Goal: Task Accomplishment & Management: Use online tool/utility

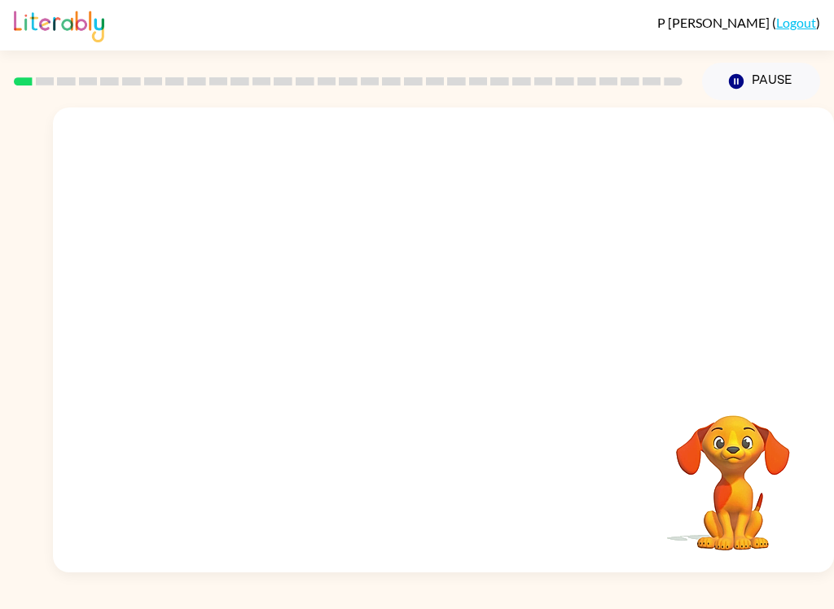
click at [760, 94] on button "Pause Pause" at bounding box center [761, 81] width 118 height 37
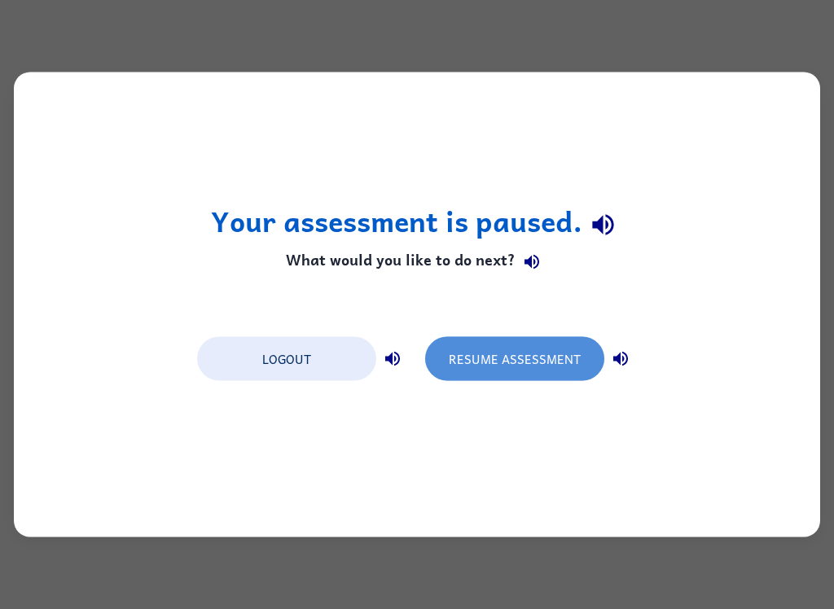
click at [561, 349] on button "Resume Assessment" at bounding box center [514, 359] width 179 height 44
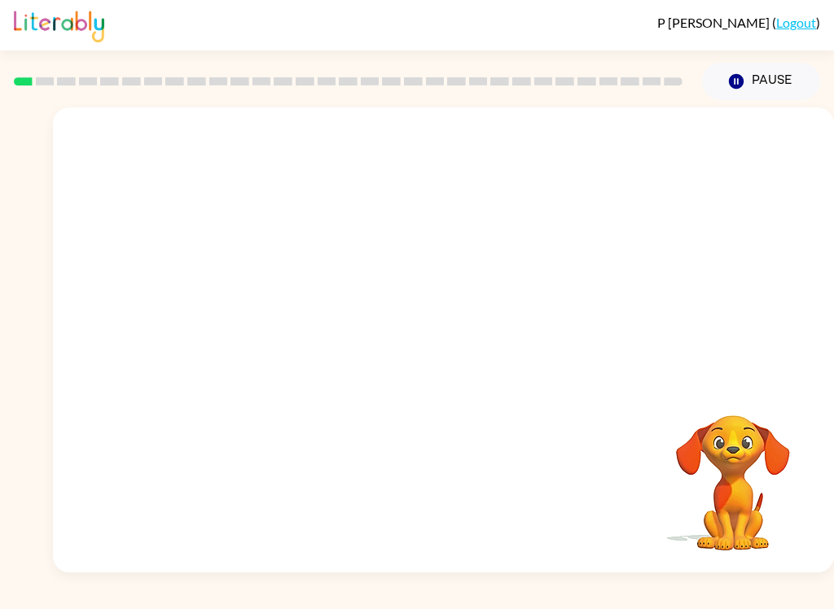
click at [255, 311] on video "Your browser must support playing .mp4 files to use Literably. Please try using…" at bounding box center [443, 244] width 781 height 274
click at [247, 311] on video "Your browser must support playing .mp4 files to use Literably. Please try using…" at bounding box center [443, 244] width 781 height 274
click at [431, 352] on icon "button" at bounding box center [443, 348] width 28 height 28
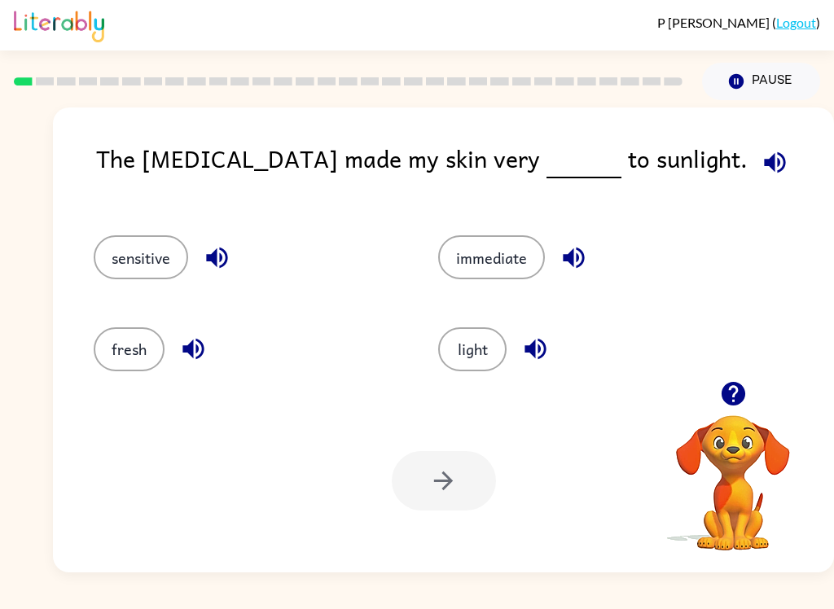
click at [143, 264] on button "sensitive" at bounding box center [141, 257] width 94 height 44
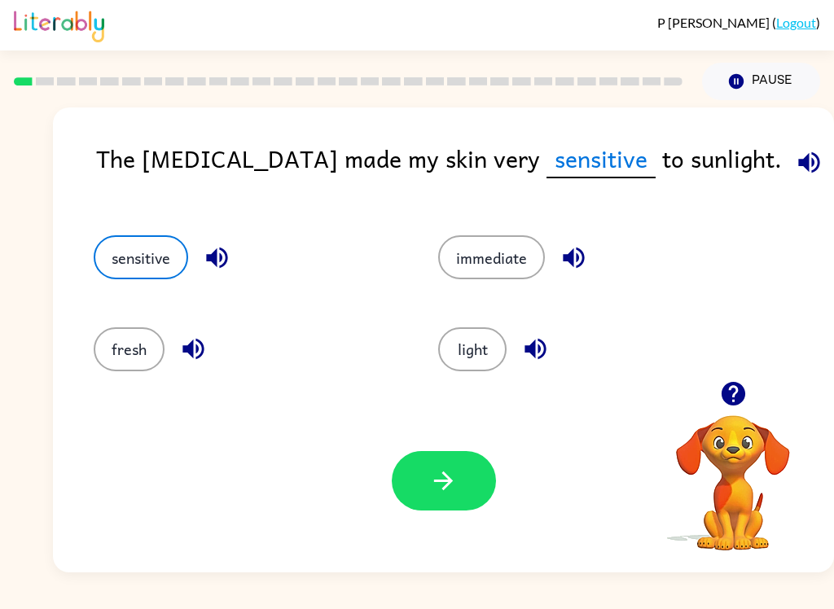
click at [448, 480] on icon "button" at bounding box center [443, 480] width 28 height 28
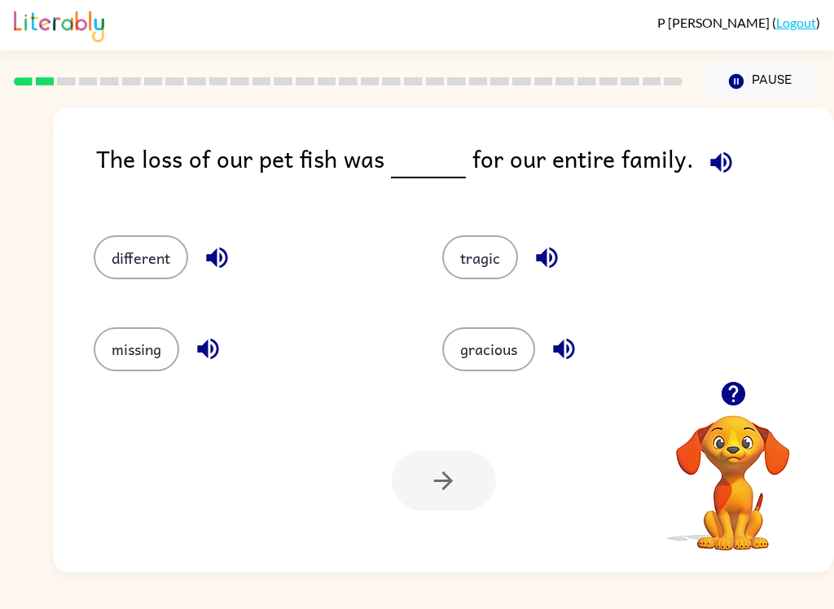
click at [720, 161] on icon "button" at bounding box center [720, 161] width 21 height 21
click at [480, 263] on button "tragic" at bounding box center [480, 257] width 76 height 44
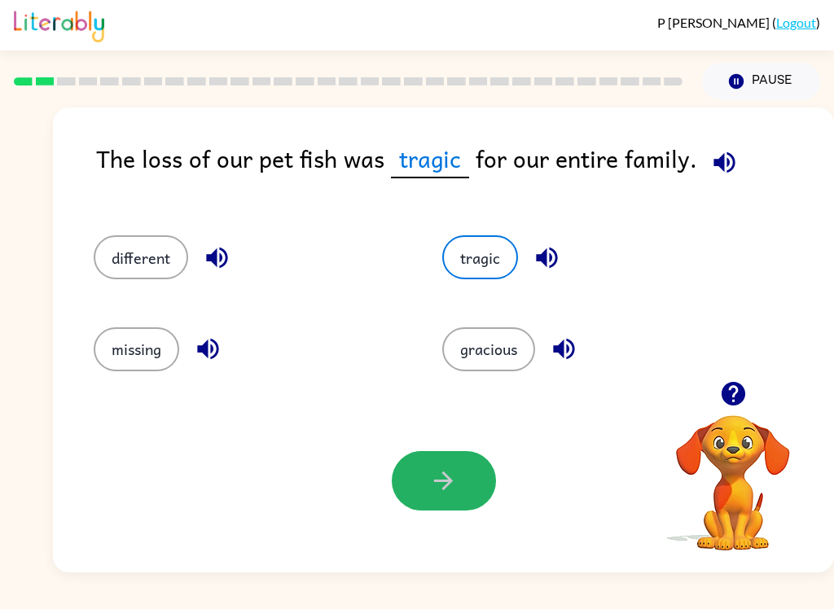
click at [453, 473] on icon "button" at bounding box center [443, 480] width 28 height 28
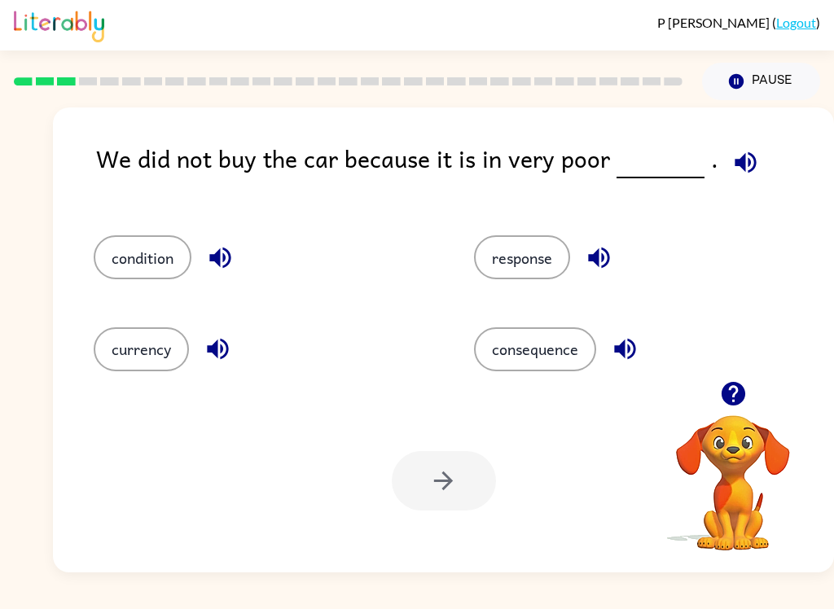
click at [221, 260] on icon "button" at bounding box center [219, 257] width 21 height 21
click at [587, 244] on icon "button" at bounding box center [598, 257] width 28 height 28
click at [638, 355] on icon "button" at bounding box center [625, 349] width 28 height 28
click at [222, 350] on icon "button" at bounding box center [217, 349] width 21 height 21
click at [144, 265] on button "condition" at bounding box center [143, 257] width 98 height 44
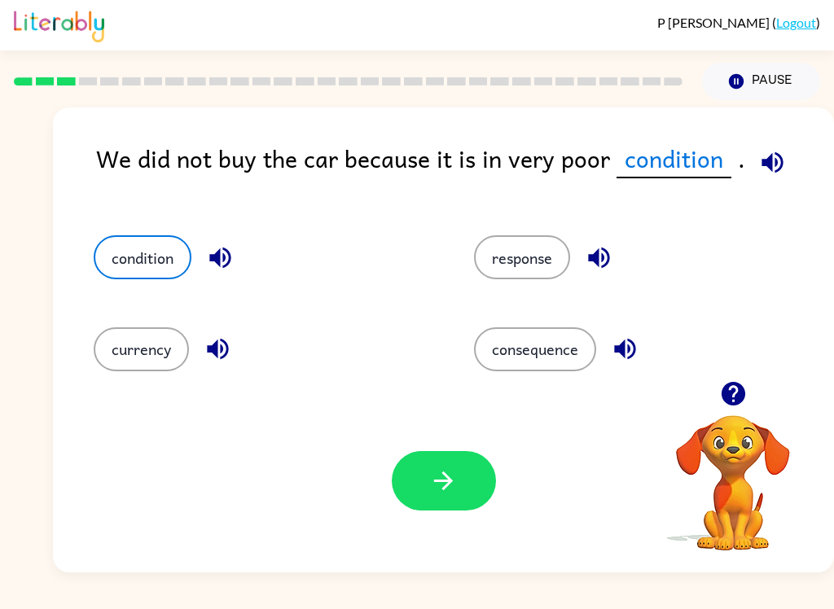
click at [457, 473] on icon "button" at bounding box center [443, 480] width 28 height 28
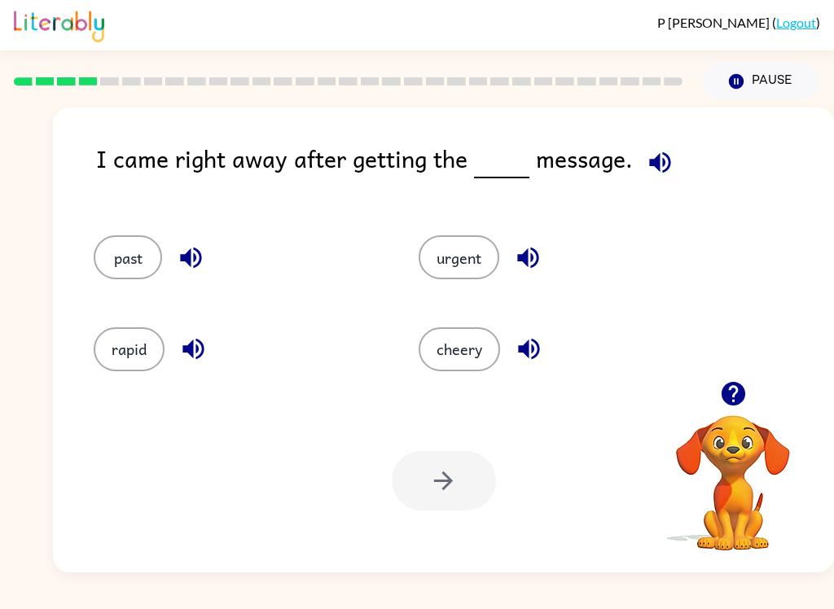
click at [463, 261] on button "urgent" at bounding box center [458, 257] width 81 height 44
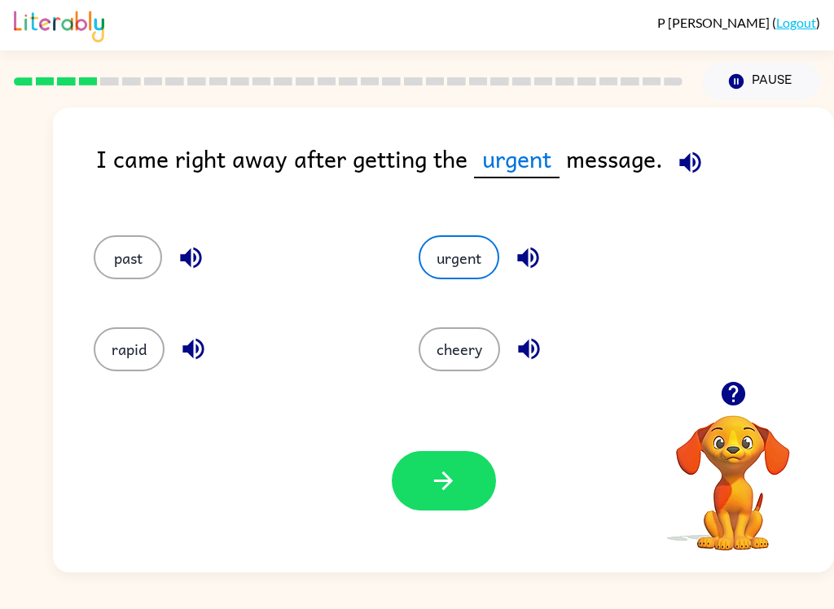
click at [449, 491] on icon "button" at bounding box center [443, 480] width 28 height 28
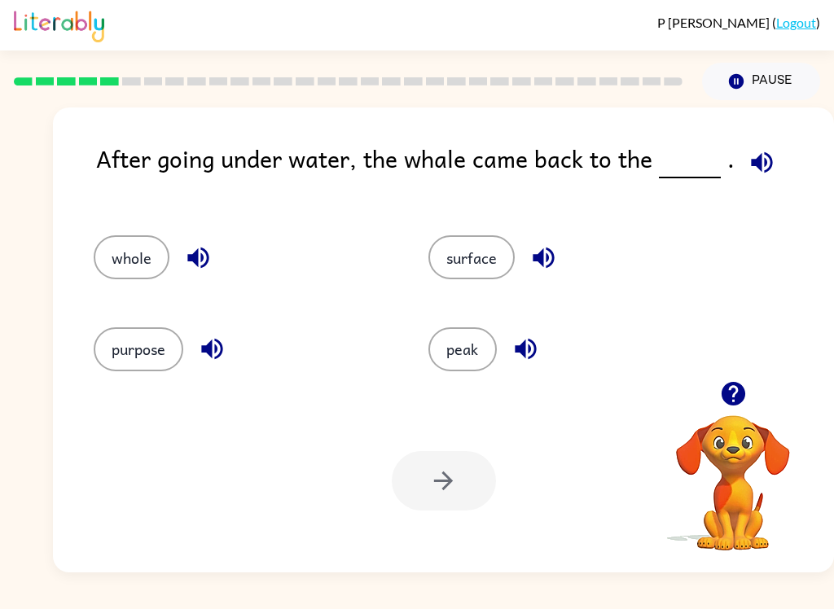
click at [455, 254] on button "surface" at bounding box center [471, 257] width 86 height 44
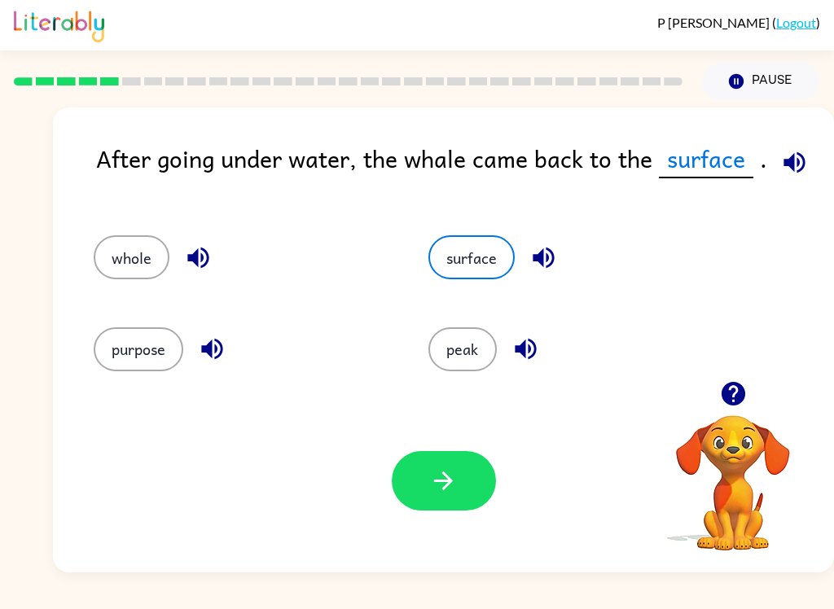
click at [470, 471] on button "button" at bounding box center [444, 480] width 104 height 59
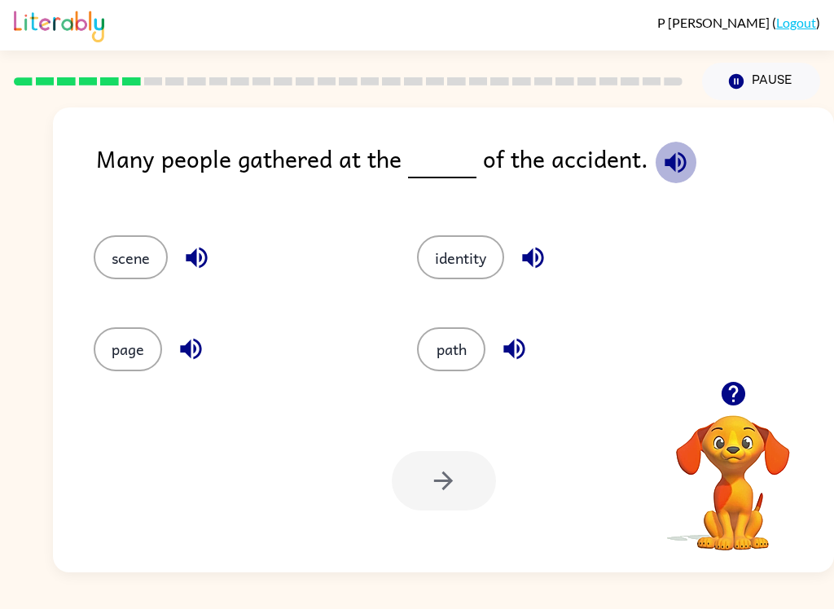
click at [680, 172] on icon "button" at bounding box center [675, 162] width 28 height 28
click at [141, 254] on button "scene" at bounding box center [131, 257] width 74 height 44
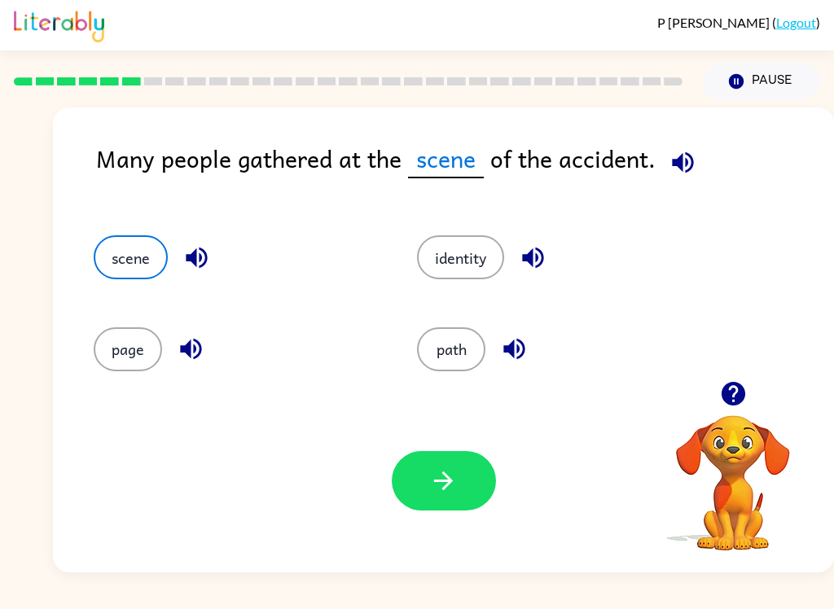
click at [450, 469] on icon "button" at bounding box center [443, 480] width 28 height 28
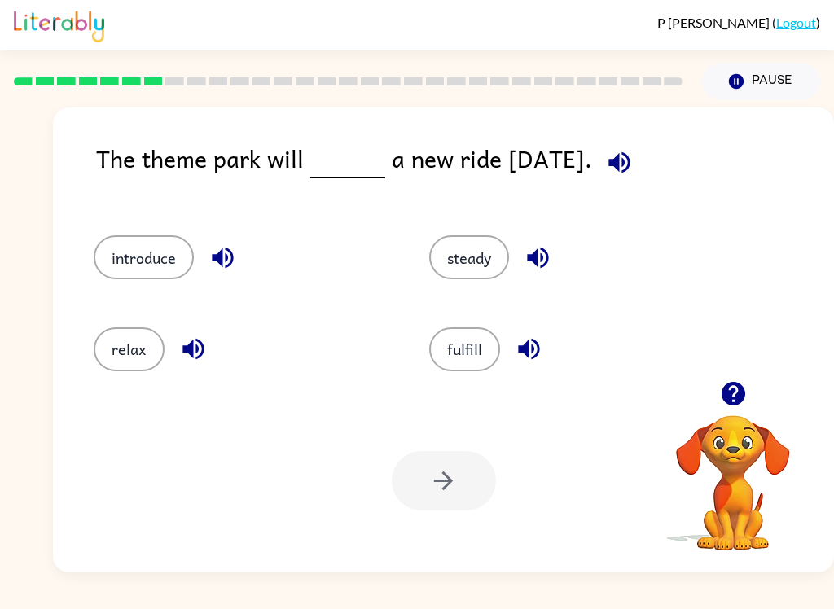
click at [186, 239] on div "introduce" at bounding box center [243, 257] width 298 height 44
click at [160, 270] on button "introduce" at bounding box center [144, 257] width 100 height 44
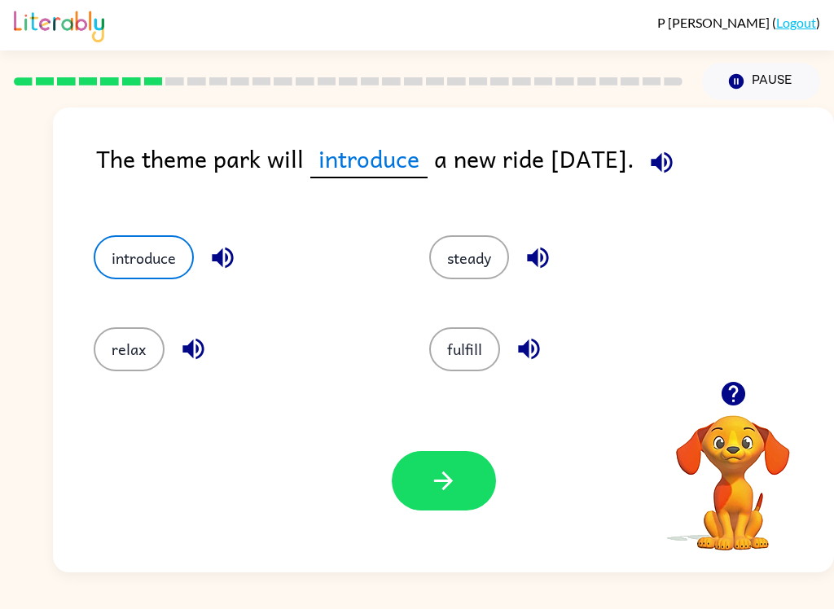
click at [448, 479] on icon "button" at bounding box center [443, 480] width 28 height 28
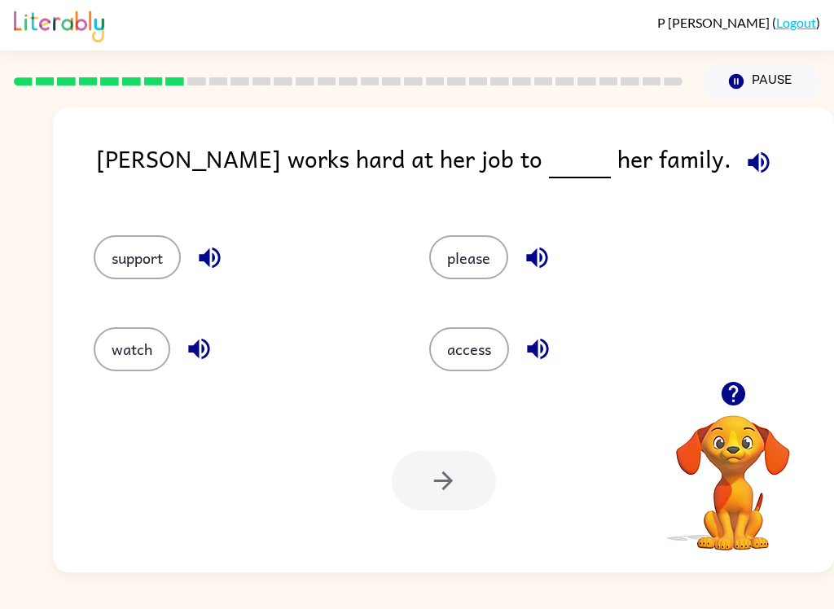
click at [150, 259] on button "support" at bounding box center [137, 257] width 87 height 44
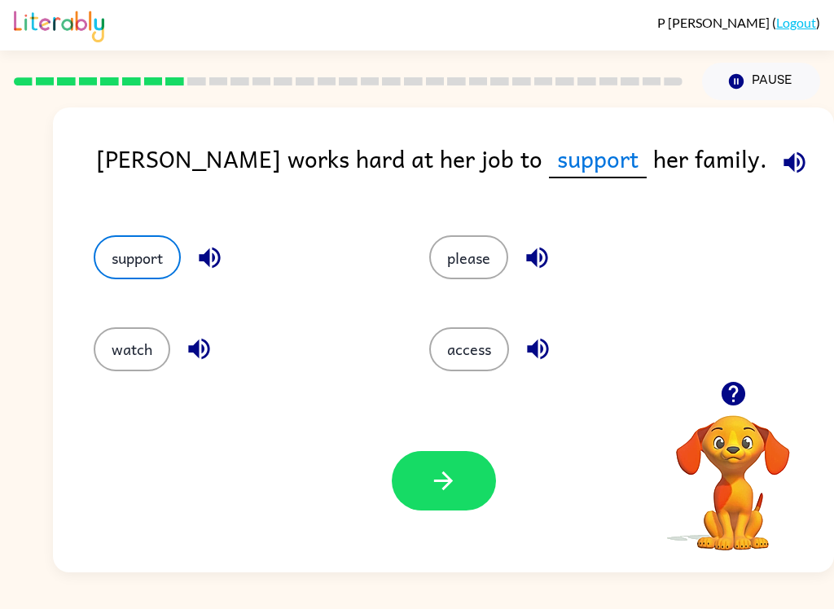
click at [457, 501] on button "button" at bounding box center [444, 480] width 104 height 59
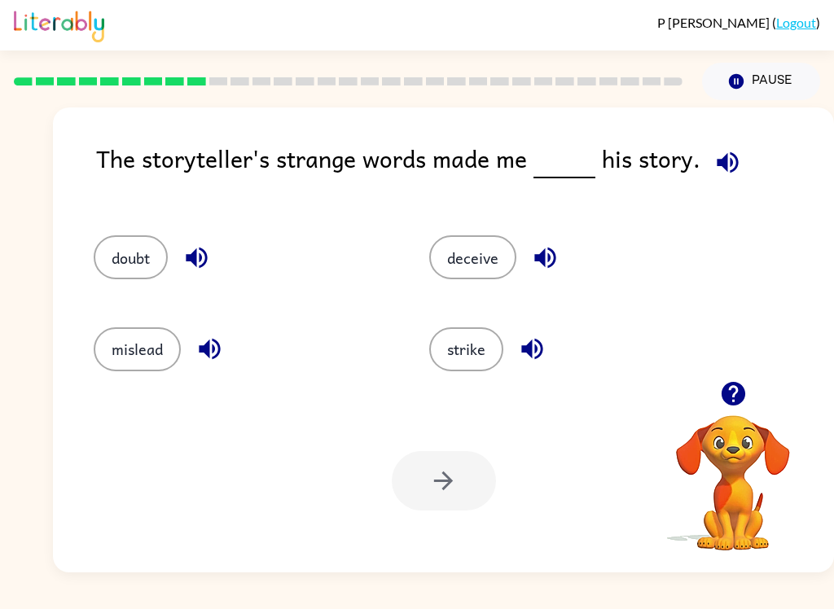
click at [729, 160] on icon "button" at bounding box center [727, 162] width 28 height 28
click at [204, 256] on icon "button" at bounding box center [196, 257] width 28 height 28
click at [200, 382] on div "mislead" at bounding box center [230, 341] width 335 height 91
click at [219, 341] on icon "button" at bounding box center [209, 349] width 28 height 28
click at [530, 262] on button "button" at bounding box center [545, 258] width 42 height 42
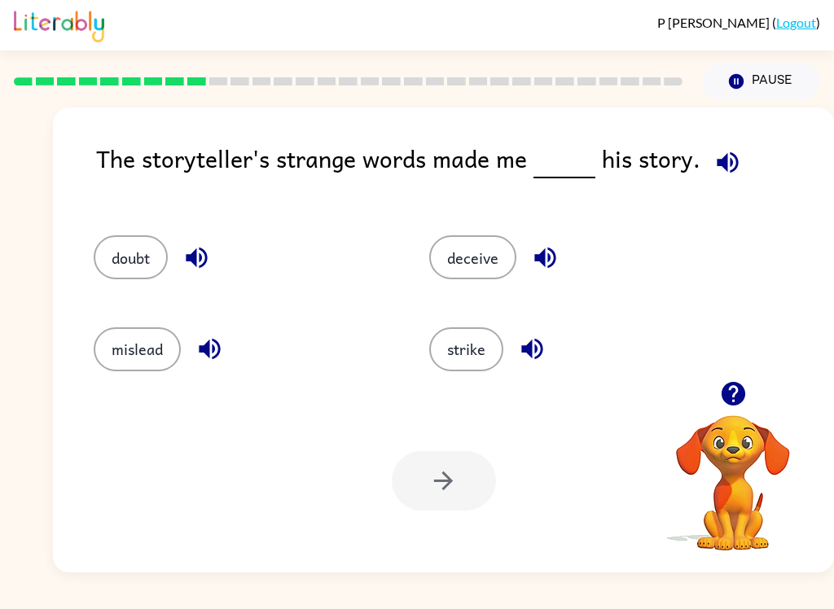
click at [538, 342] on icon "button" at bounding box center [531, 349] width 21 height 21
click at [158, 266] on button "doubt" at bounding box center [131, 257] width 74 height 44
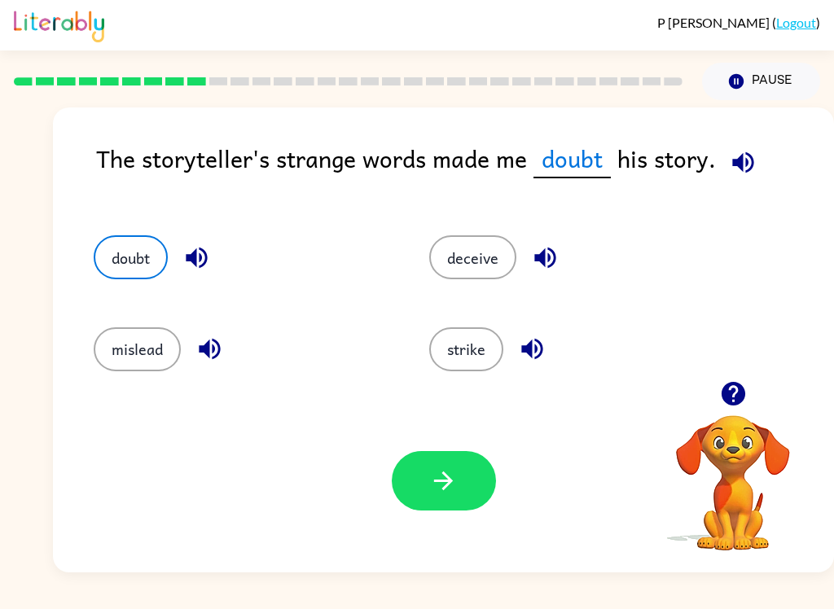
click at [439, 482] on icon "button" at bounding box center [443, 480] width 19 height 19
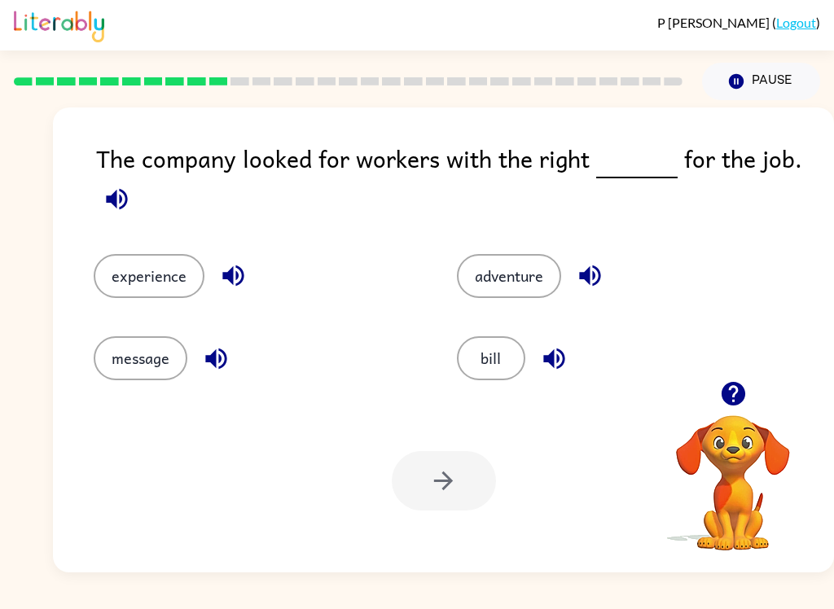
click at [167, 260] on button "experience" at bounding box center [149, 276] width 111 height 44
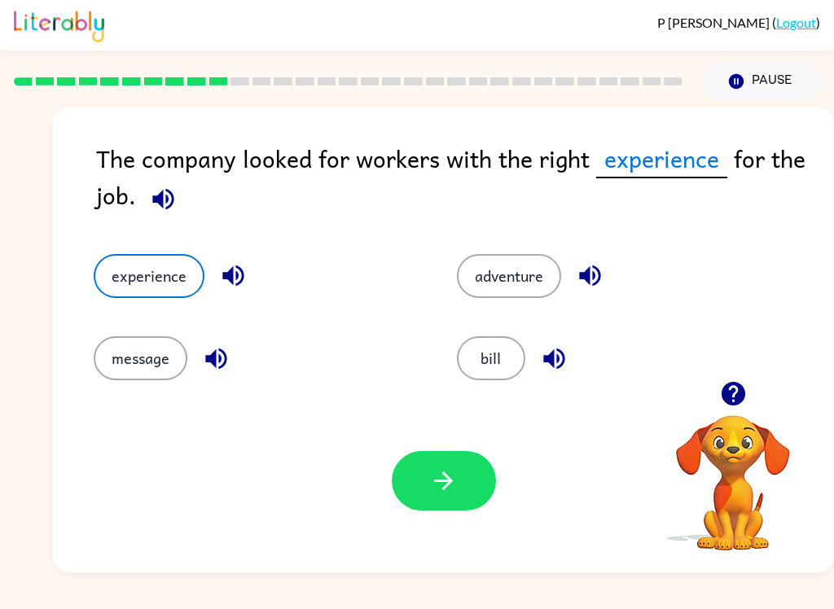
click at [438, 483] on icon "button" at bounding box center [443, 480] width 28 height 28
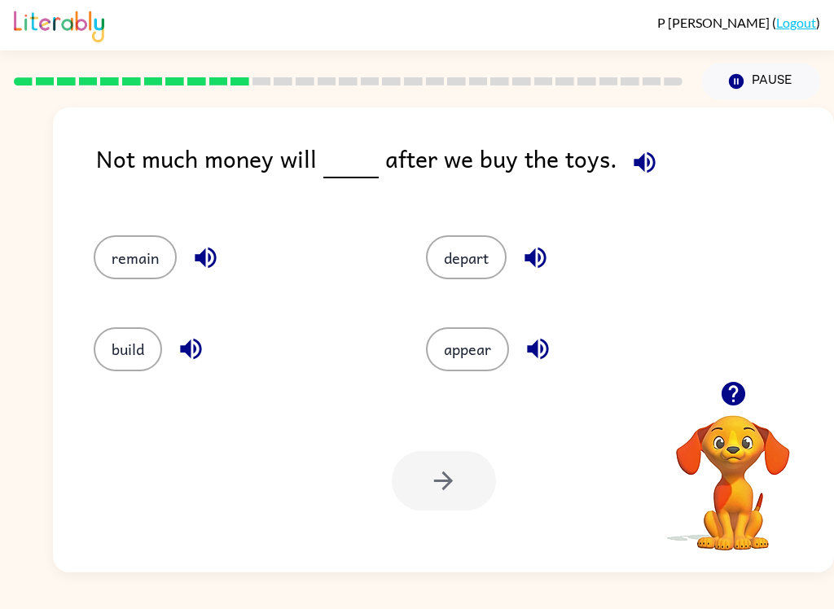
click at [142, 265] on button "remain" at bounding box center [135, 257] width 83 height 44
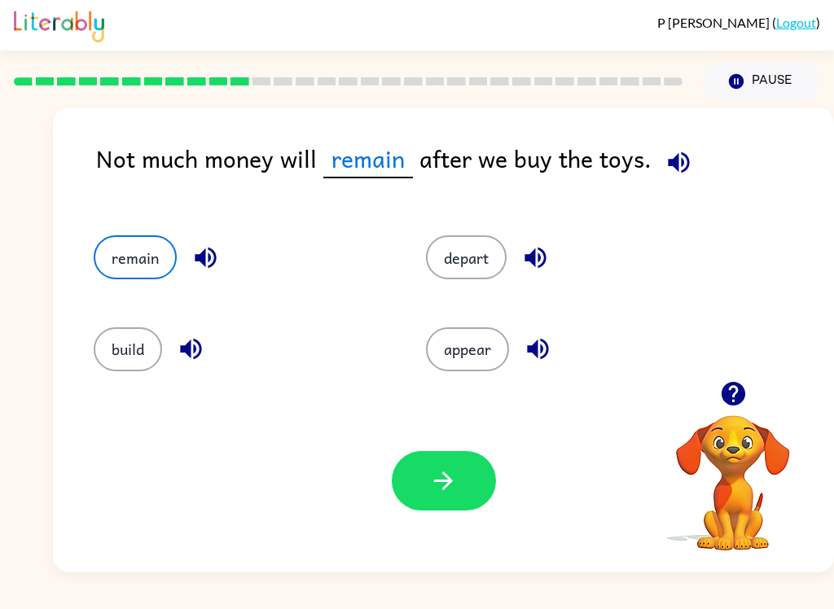
click at [466, 478] on button "button" at bounding box center [444, 480] width 104 height 59
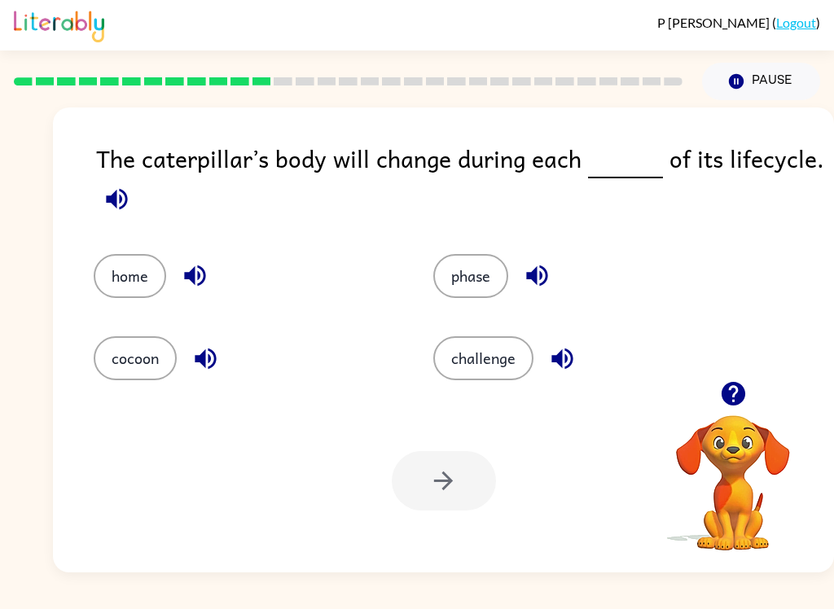
click at [550, 260] on button "button" at bounding box center [537, 276] width 42 height 42
click at [453, 287] on button "phase" at bounding box center [470, 276] width 75 height 44
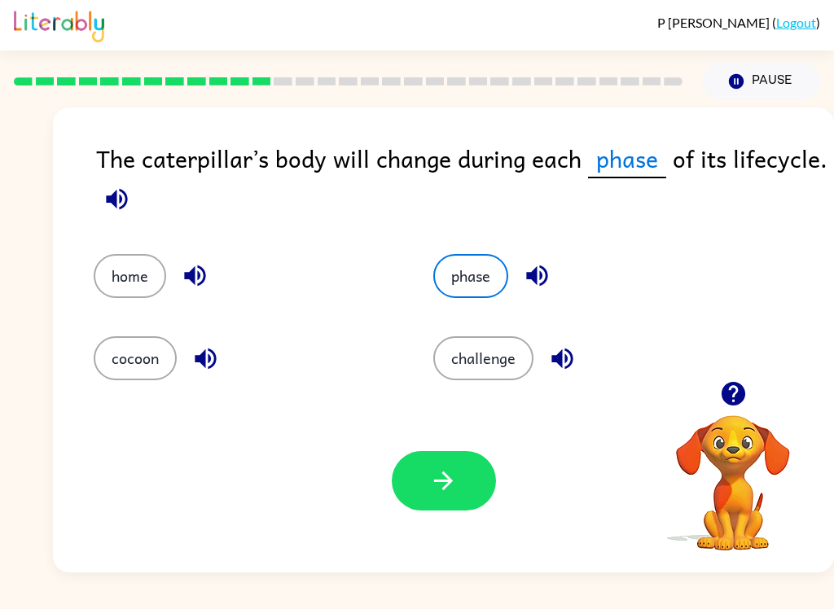
click at [448, 481] on icon "button" at bounding box center [443, 480] width 19 height 19
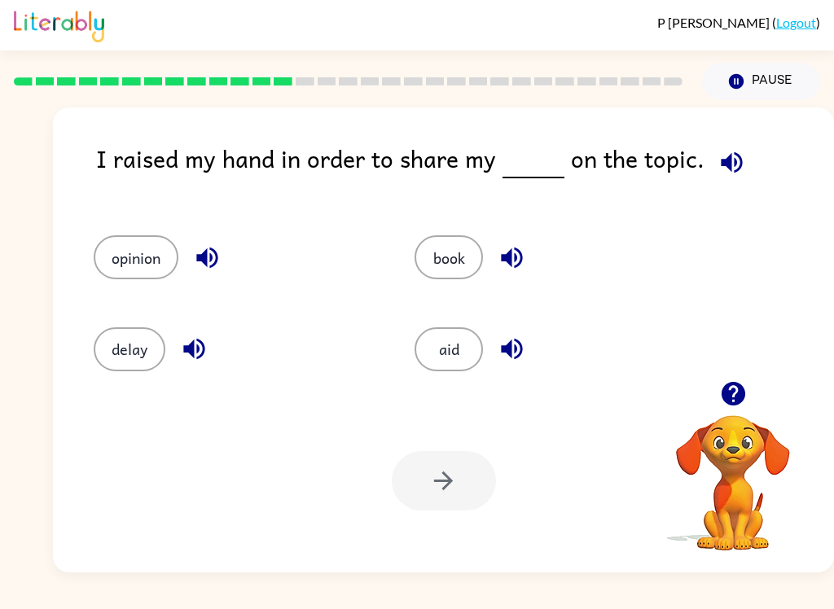
click at [241, 256] on div "opinion" at bounding box center [235, 257] width 283 height 44
click at [225, 246] on button "button" at bounding box center [207, 258] width 42 height 42
click at [142, 258] on button "opinion" at bounding box center [136, 257] width 85 height 44
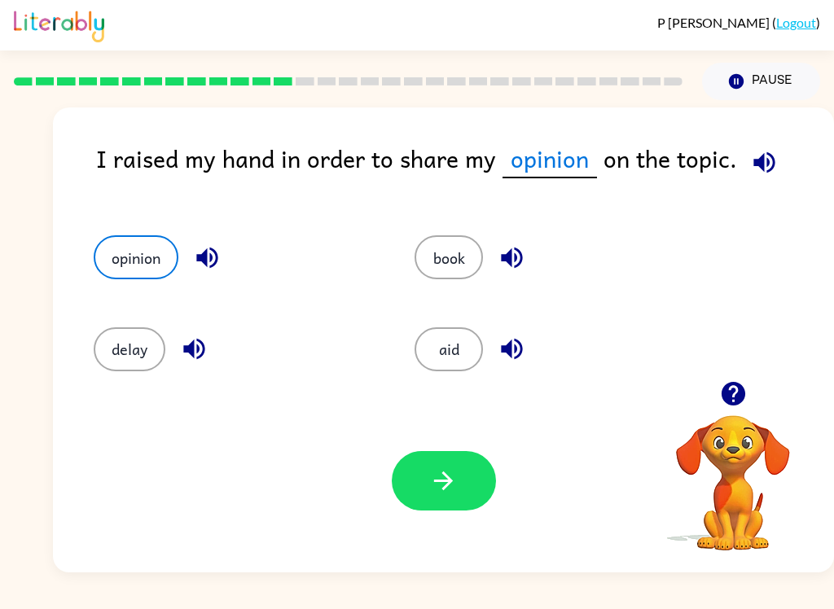
click at [462, 485] on button "button" at bounding box center [444, 480] width 104 height 59
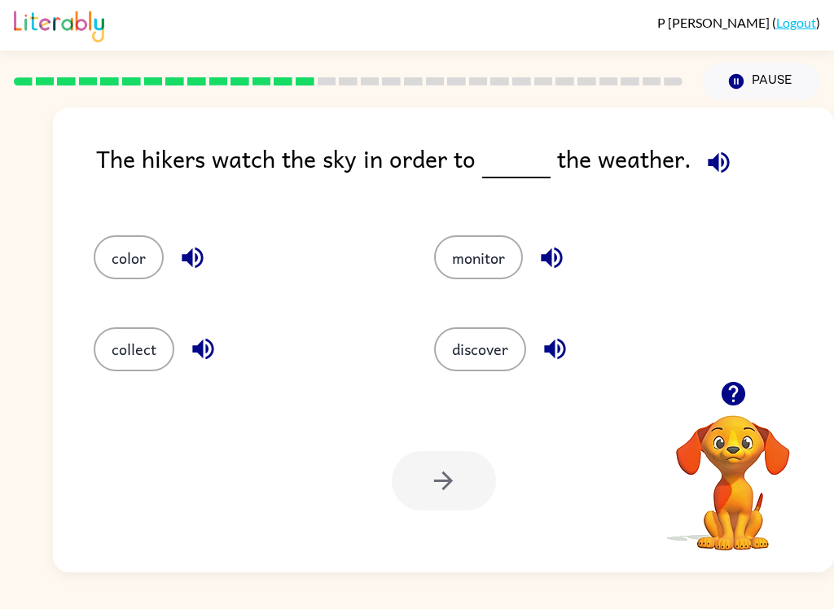
click at [711, 169] on icon "button" at bounding box center [717, 161] width 21 height 21
click at [488, 260] on button "monitor" at bounding box center [478, 257] width 89 height 44
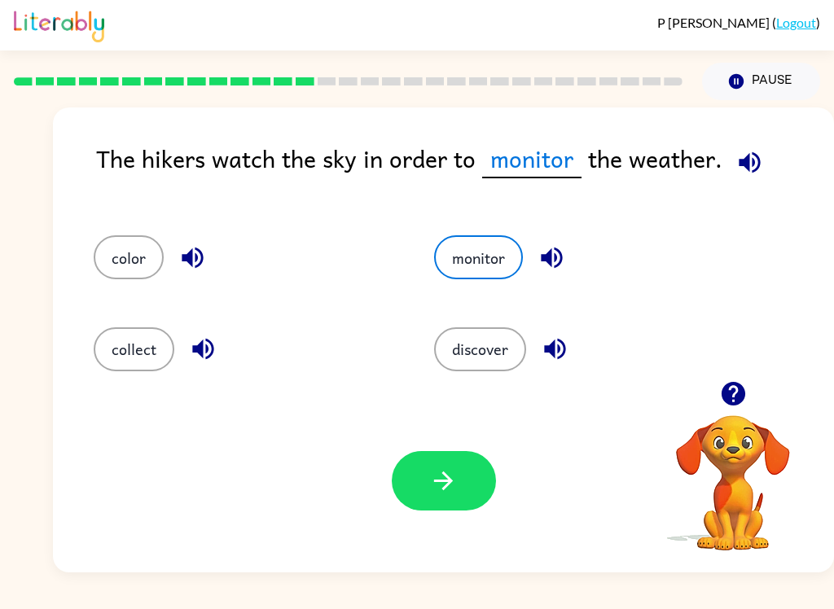
click at [552, 272] on icon "button" at bounding box center [551, 257] width 28 height 28
click at [434, 488] on icon "button" at bounding box center [443, 480] width 28 height 28
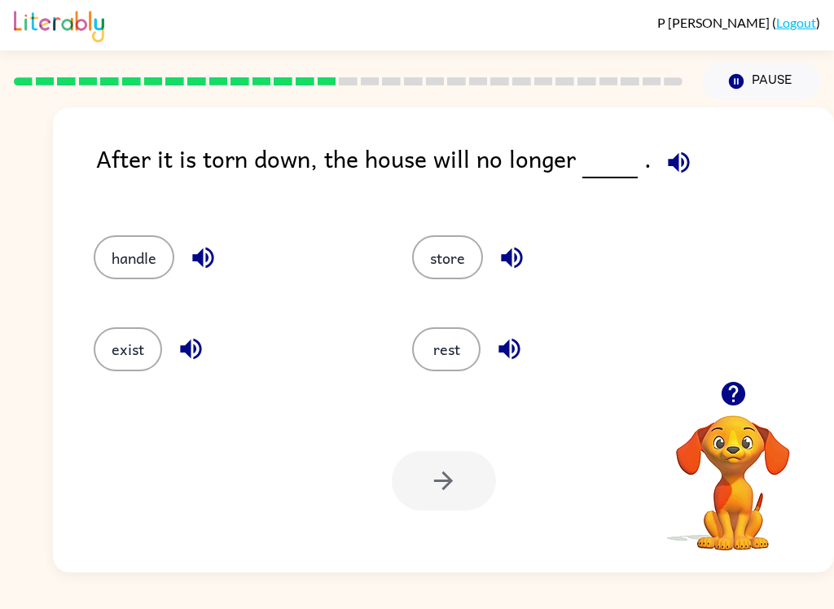
click at [151, 355] on button "exist" at bounding box center [128, 349] width 68 height 44
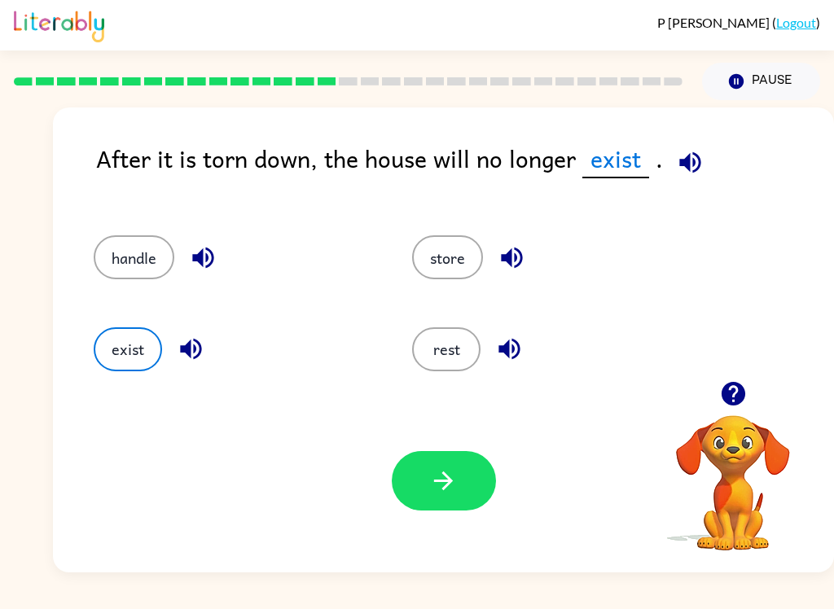
click at [455, 477] on icon "button" at bounding box center [443, 480] width 28 height 28
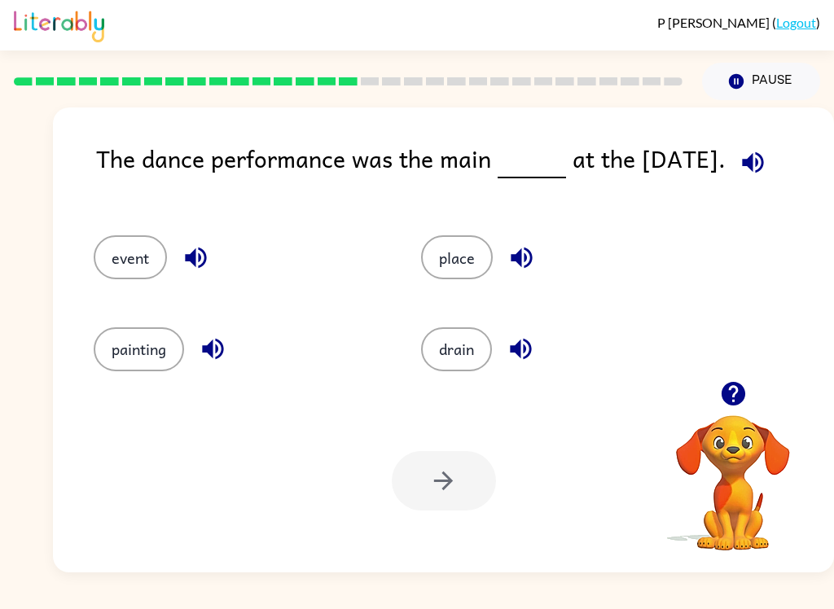
click at [131, 253] on button "event" at bounding box center [130, 257] width 73 height 44
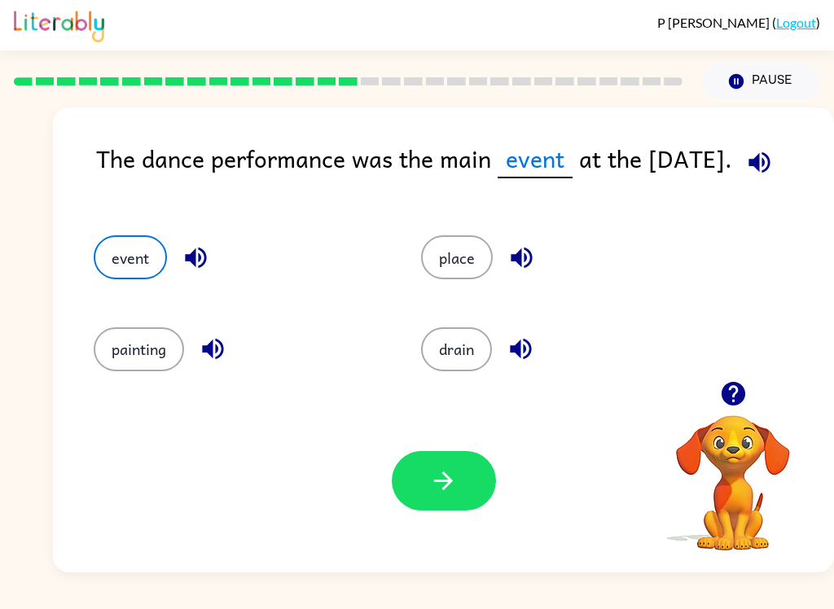
click at [443, 492] on icon "button" at bounding box center [443, 480] width 28 height 28
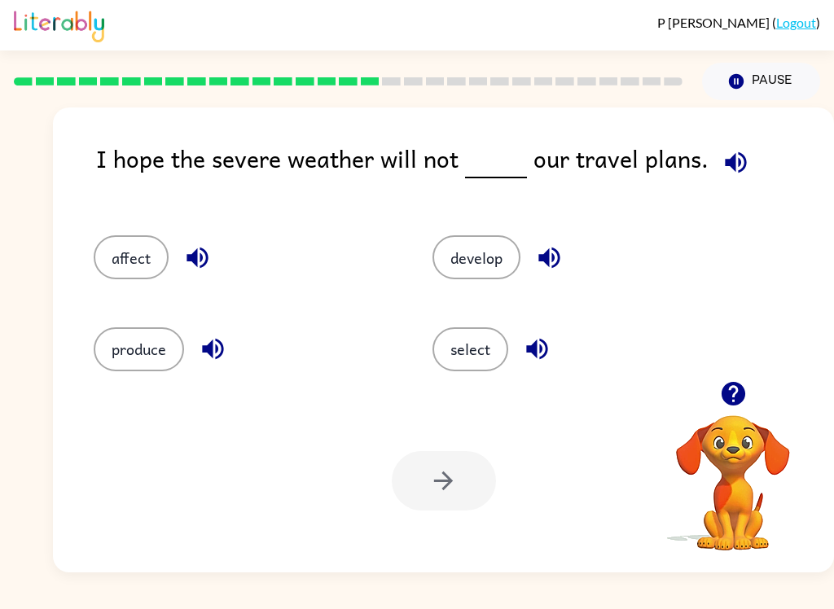
click at [721, 170] on icon "button" at bounding box center [735, 162] width 28 height 28
click at [132, 256] on button "affect" at bounding box center [131, 257] width 75 height 44
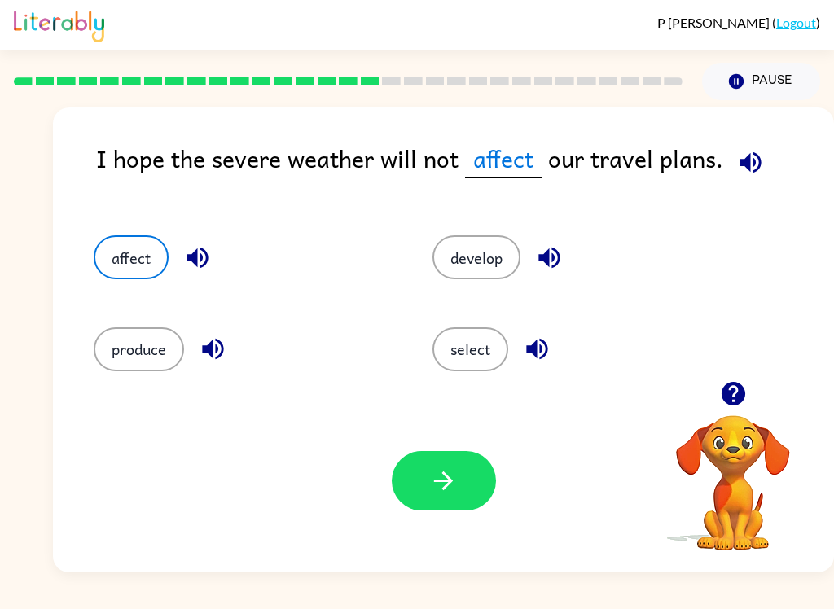
click at [458, 498] on button "button" at bounding box center [444, 480] width 104 height 59
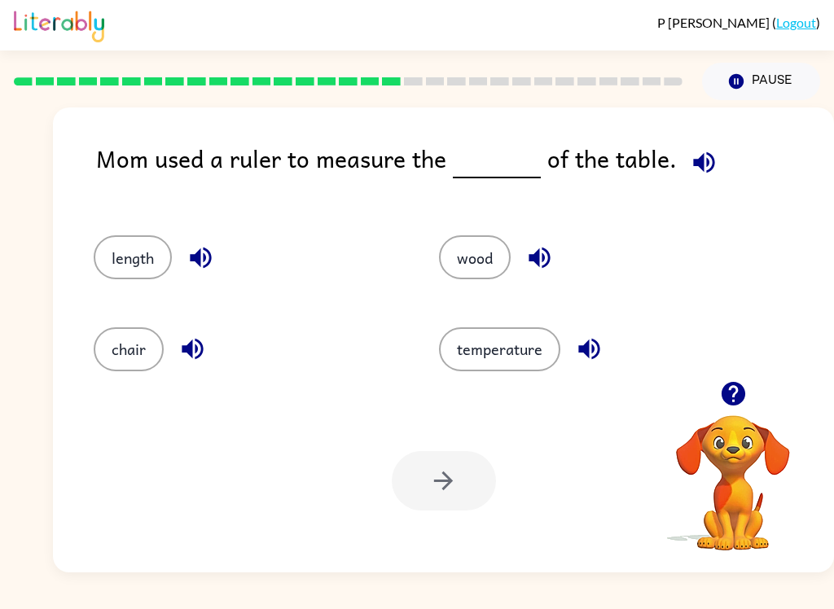
click at [166, 246] on button "length" at bounding box center [133, 257] width 78 height 44
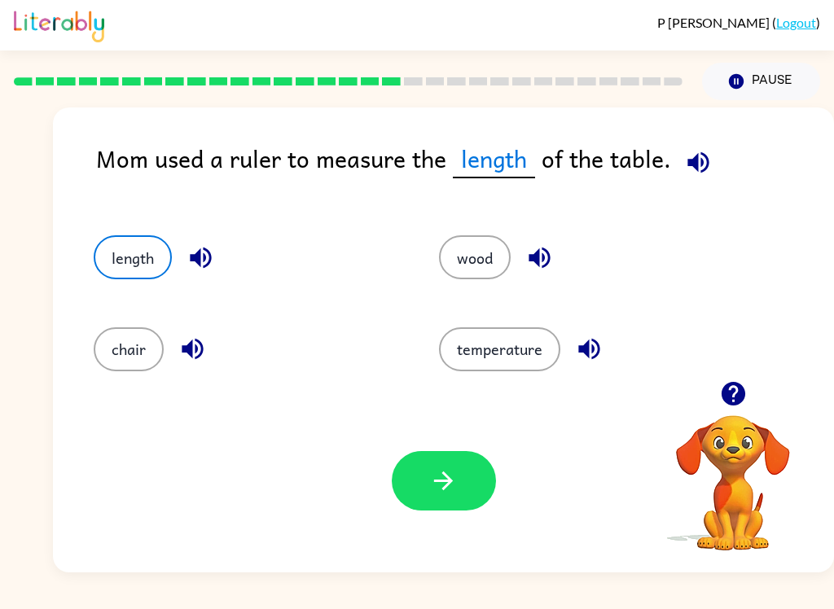
click at [430, 501] on button "button" at bounding box center [444, 480] width 104 height 59
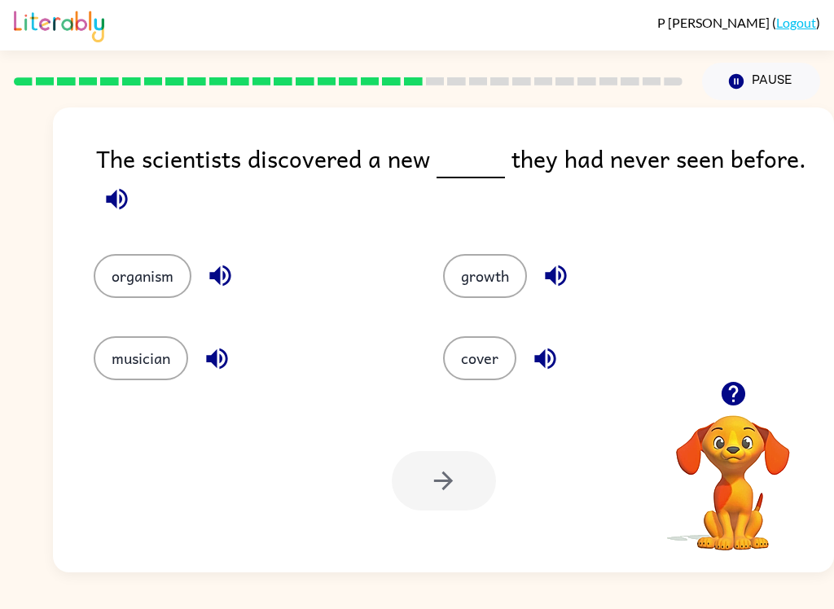
click at [236, 366] on button "button" at bounding box center [217, 359] width 42 height 42
click at [208, 280] on icon "button" at bounding box center [220, 275] width 28 height 28
click at [541, 283] on button "button" at bounding box center [556, 276] width 42 height 42
click at [542, 361] on icon "button" at bounding box center [544, 358] width 21 height 21
click at [455, 484] on div at bounding box center [444, 480] width 104 height 59
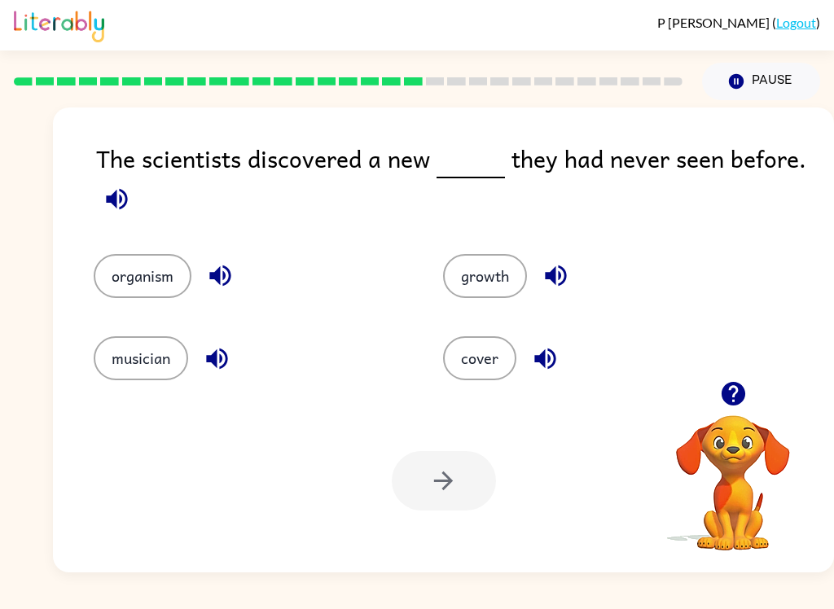
click at [127, 286] on button "organism" at bounding box center [143, 276] width 98 height 44
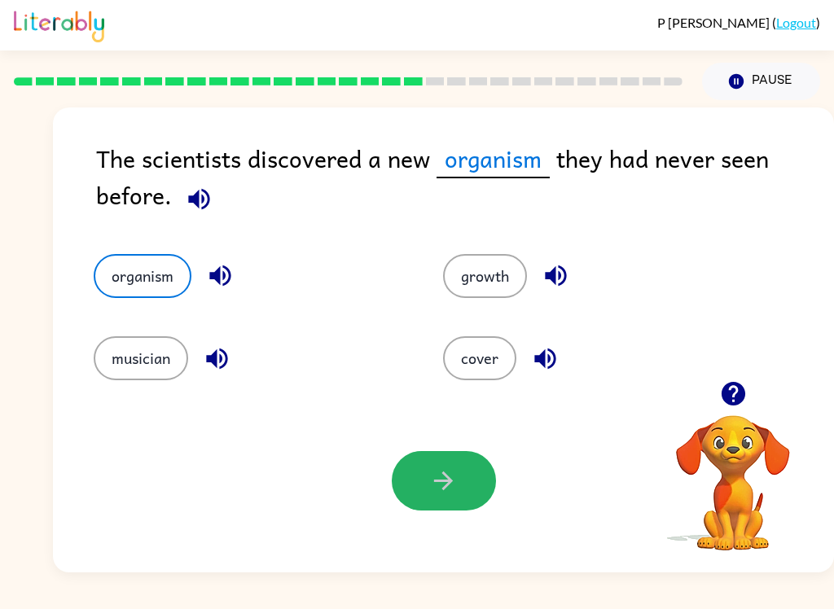
click at [446, 479] on icon "button" at bounding box center [443, 480] width 28 height 28
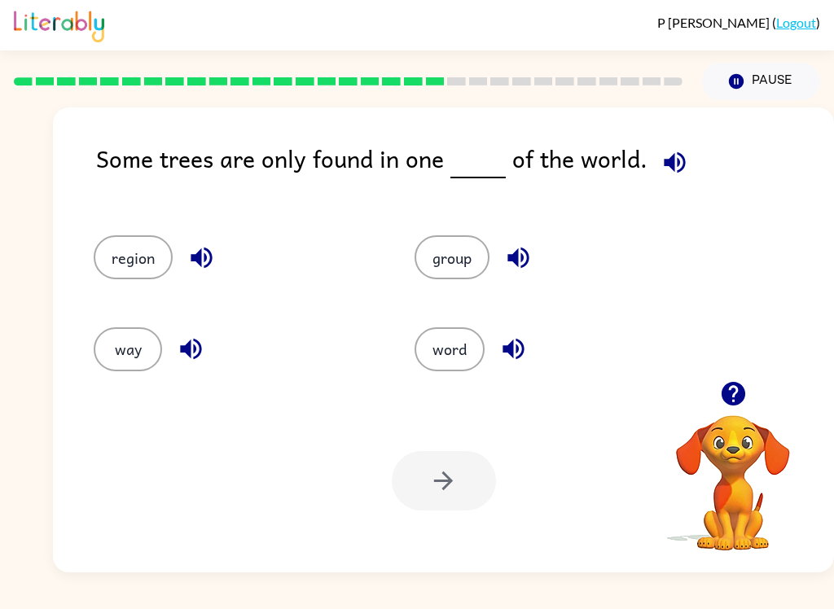
click at [198, 260] on icon "button" at bounding box center [200, 257] width 21 height 21
click at [502, 352] on icon "button" at bounding box center [512, 349] width 21 height 21
click at [512, 263] on icon "button" at bounding box center [518, 257] width 28 height 28
click at [207, 346] on button "button" at bounding box center [191, 349] width 42 height 42
click at [145, 274] on button "region" at bounding box center [133, 257] width 79 height 44
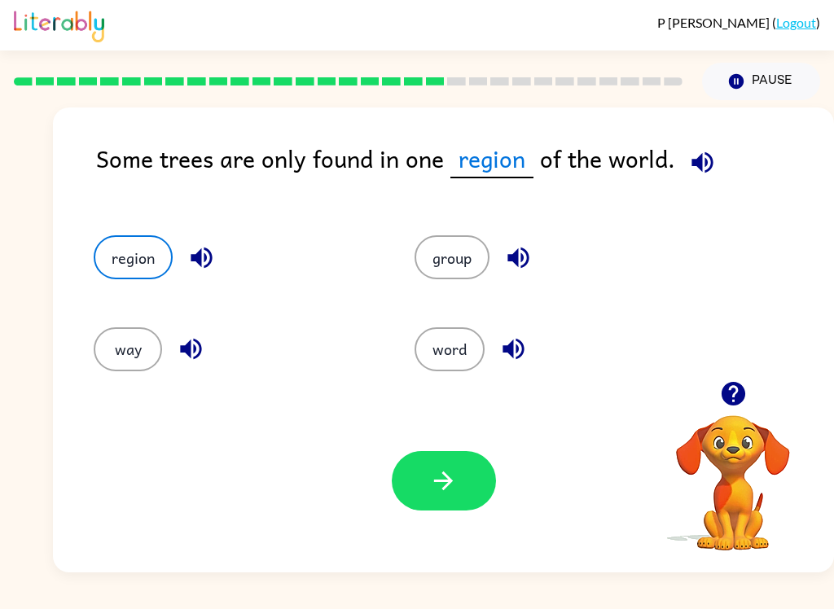
click at [448, 492] on icon "button" at bounding box center [443, 480] width 28 height 28
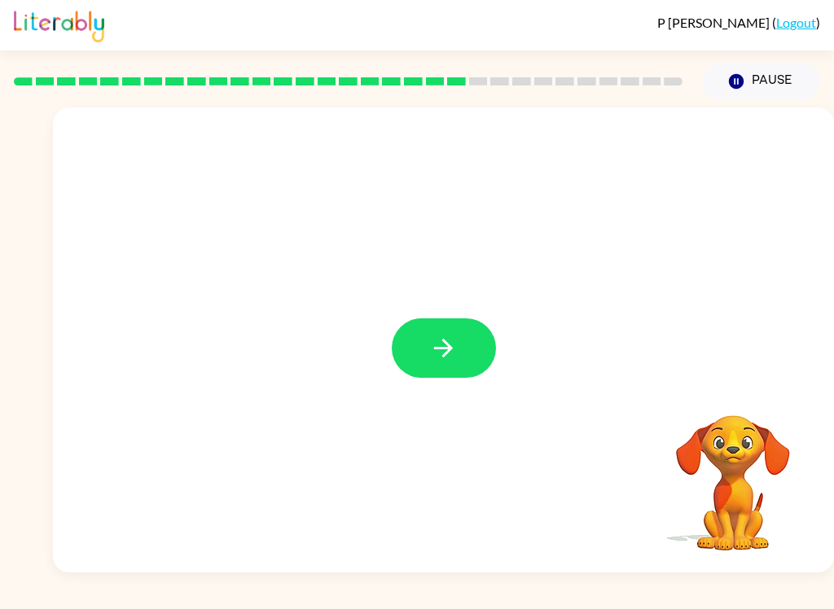
click at [414, 364] on button "button" at bounding box center [444, 347] width 104 height 59
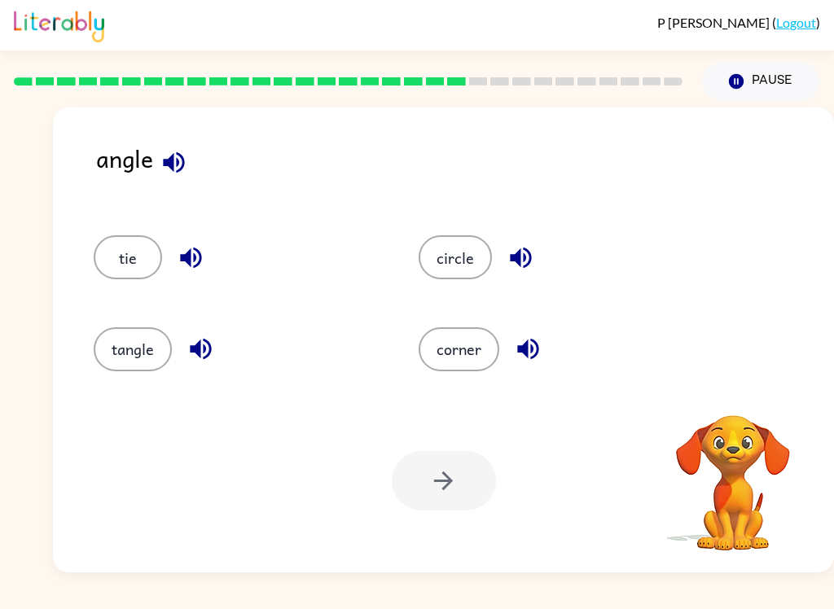
click at [320, 463] on div "Your browser must support playing .mp4 files to use Literably. Please try using…" at bounding box center [443, 480] width 781 height 183
click at [169, 180] on button "button" at bounding box center [174, 163] width 42 height 42
click at [467, 354] on button "corner" at bounding box center [458, 349] width 81 height 44
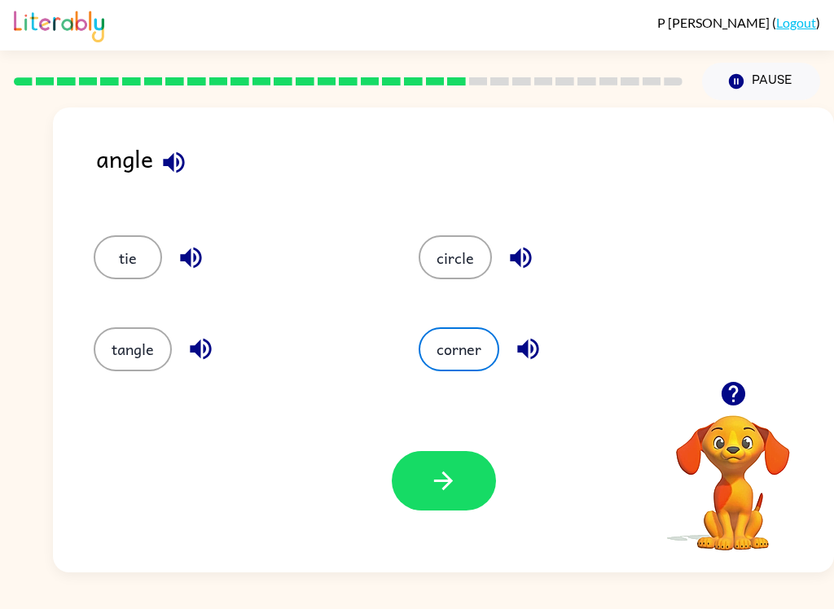
click at [453, 501] on button "button" at bounding box center [444, 480] width 104 height 59
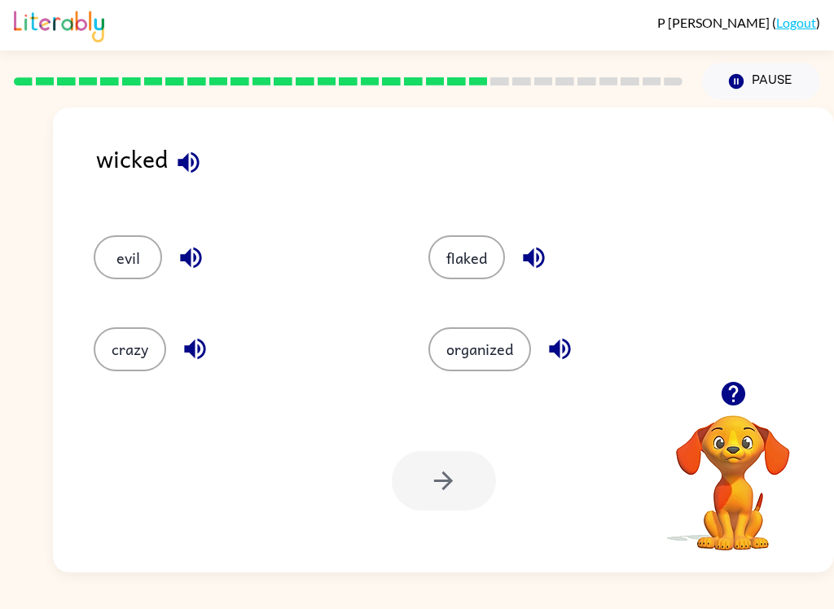
click at [196, 166] on icon "button" at bounding box center [188, 162] width 28 height 28
click at [124, 258] on button "evil" at bounding box center [128, 257] width 68 height 44
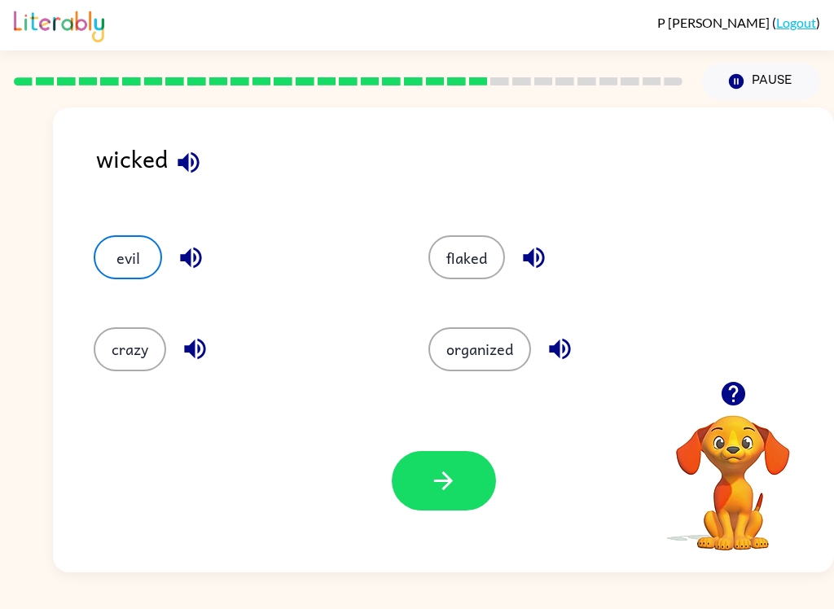
click at [467, 501] on button "button" at bounding box center [444, 480] width 104 height 59
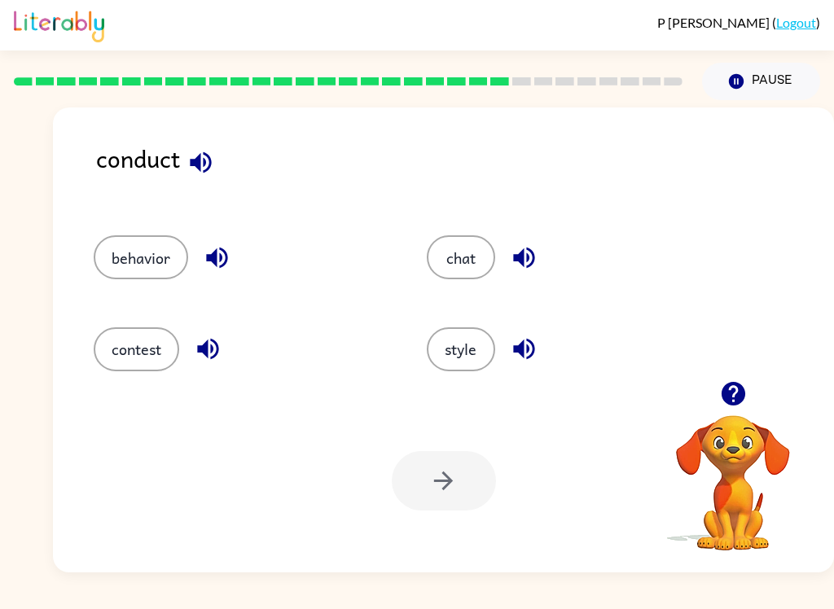
click at [190, 176] on icon "button" at bounding box center [200, 162] width 28 height 28
click at [212, 163] on icon "button" at bounding box center [200, 162] width 28 height 28
click at [204, 155] on icon "button" at bounding box center [200, 161] width 21 height 21
click at [140, 364] on button "contest" at bounding box center [136, 349] width 85 height 44
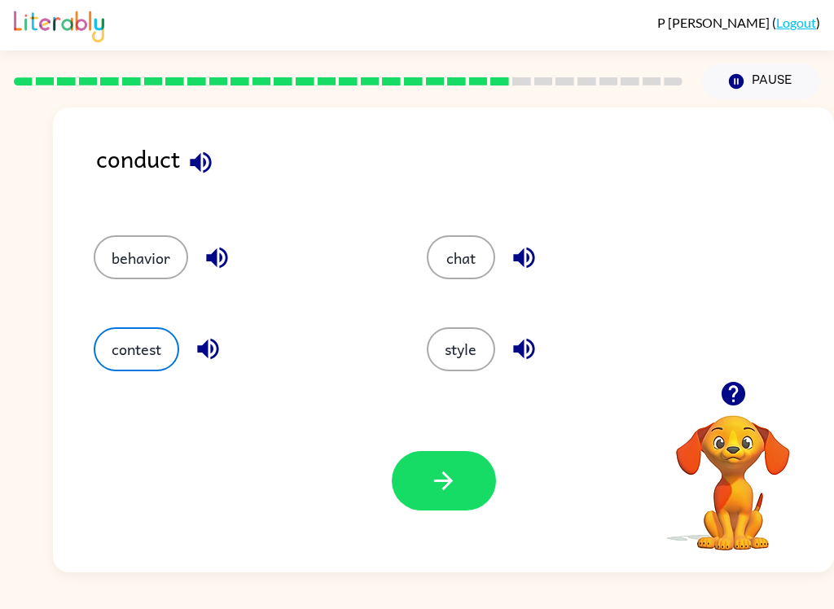
click at [452, 486] on icon "button" at bounding box center [443, 480] width 28 height 28
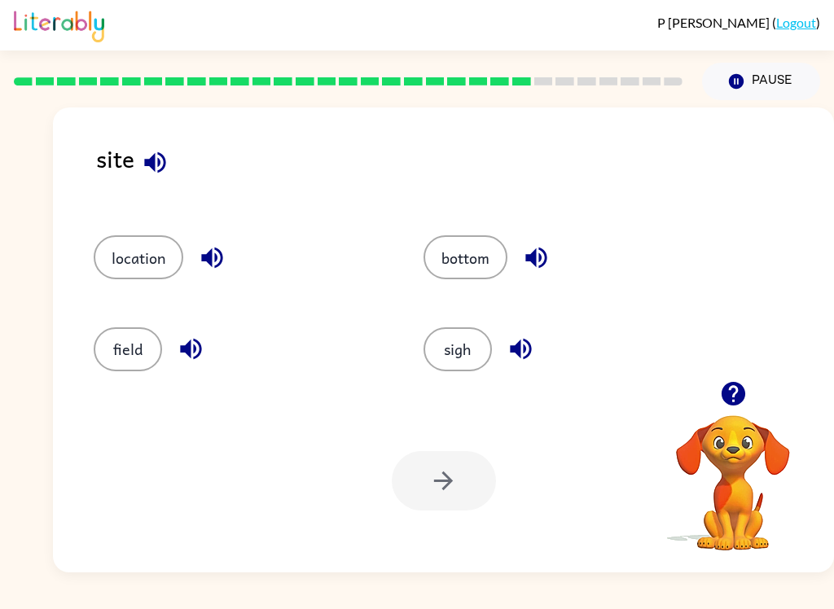
click at [164, 158] on icon "button" at bounding box center [155, 162] width 28 height 28
click at [191, 338] on icon "button" at bounding box center [191, 349] width 28 height 28
click at [203, 357] on icon "button" at bounding box center [191, 349] width 28 height 28
click at [523, 252] on icon "button" at bounding box center [536, 257] width 28 height 28
click at [199, 254] on icon "button" at bounding box center [212, 257] width 28 height 28
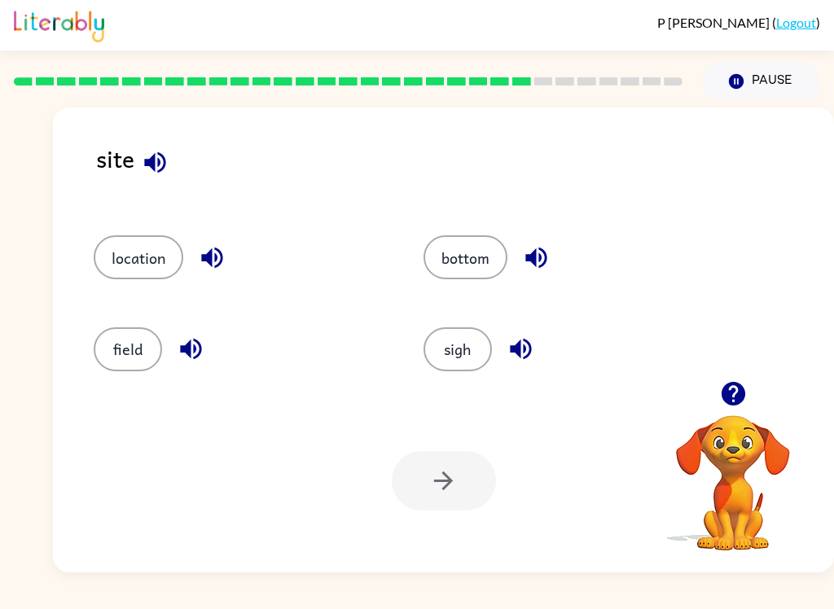
click at [117, 278] on button "location" at bounding box center [139, 257] width 90 height 44
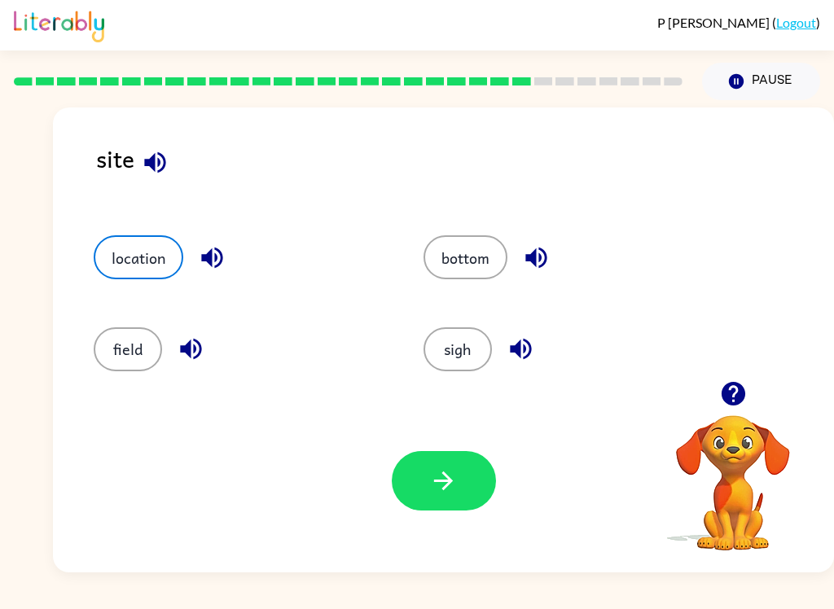
click at [460, 506] on button "button" at bounding box center [444, 480] width 104 height 59
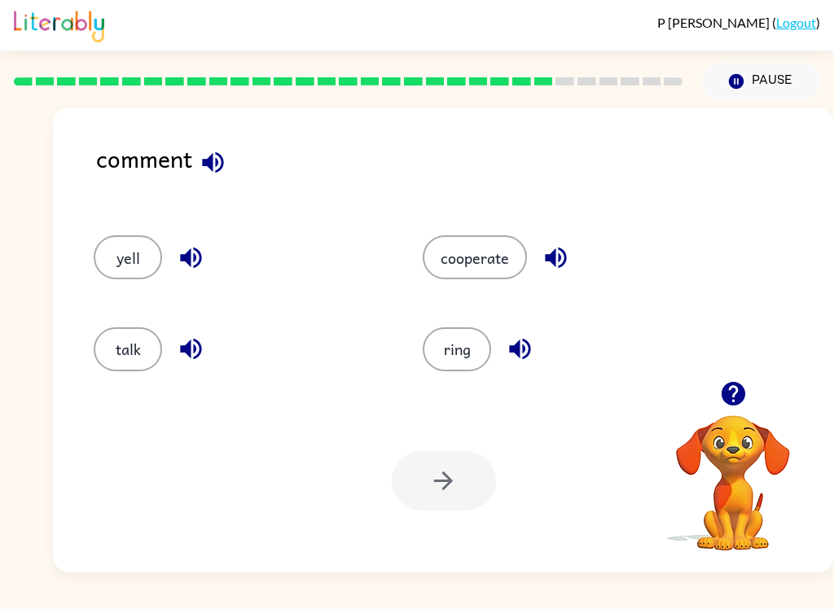
click at [219, 172] on icon "button" at bounding box center [212, 161] width 21 height 21
click at [553, 265] on icon "button" at bounding box center [555, 257] width 21 height 21
click at [139, 348] on button "talk" at bounding box center [128, 349] width 68 height 44
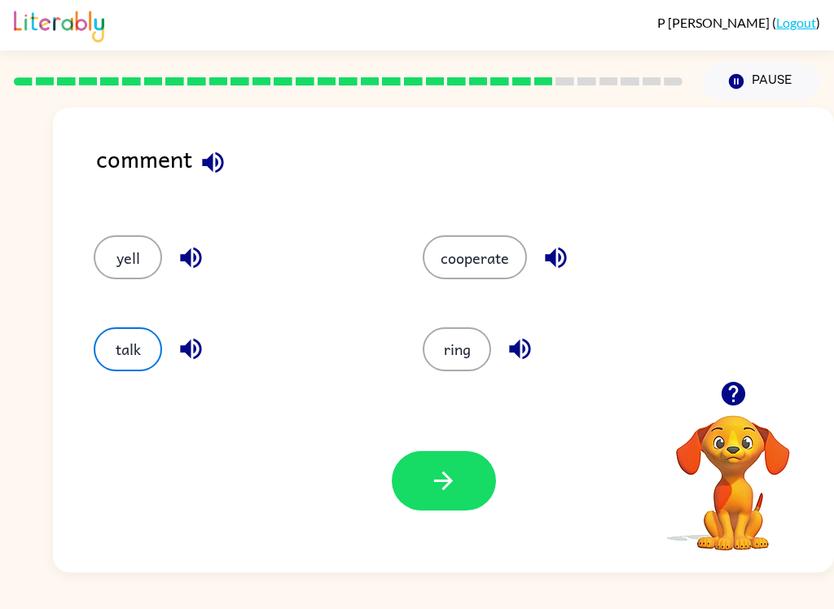
click at [190, 263] on icon "button" at bounding box center [190, 257] width 21 height 21
click at [188, 352] on icon "button" at bounding box center [190, 349] width 21 height 21
click at [509, 381] on div "ring" at bounding box center [556, 341] width 329 height 91
click at [525, 346] on icon "button" at bounding box center [520, 349] width 28 height 28
click at [551, 256] on icon "button" at bounding box center [555, 257] width 21 height 21
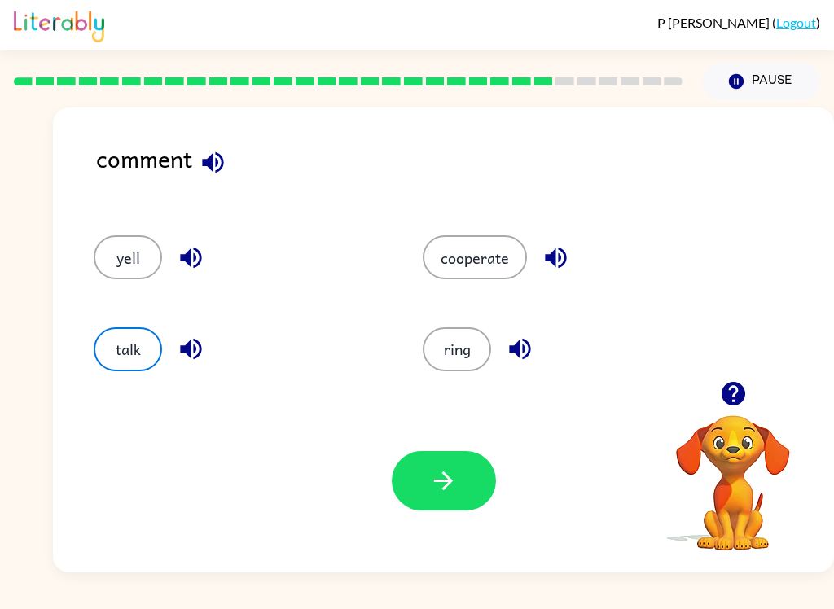
click at [440, 484] on icon "button" at bounding box center [443, 480] width 28 height 28
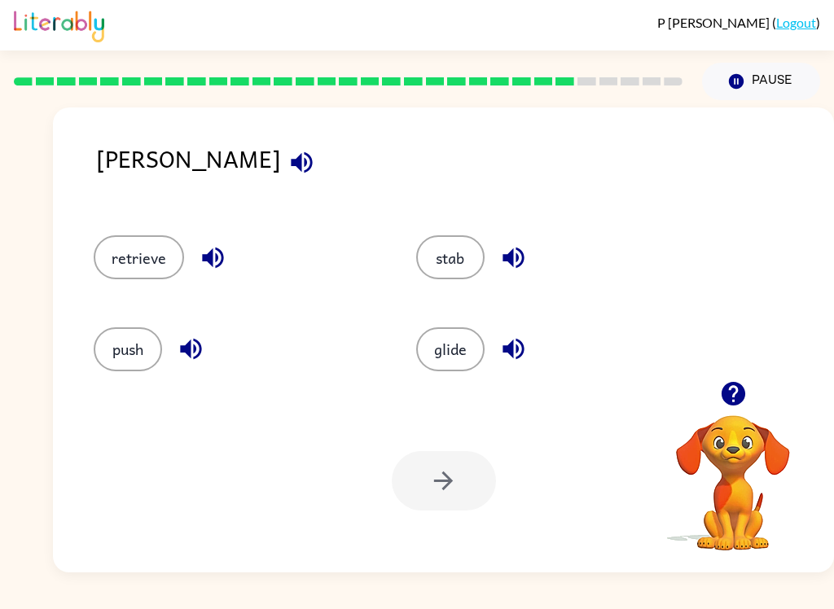
click at [451, 262] on button "stab" at bounding box center [450, 257] width 68 height 44
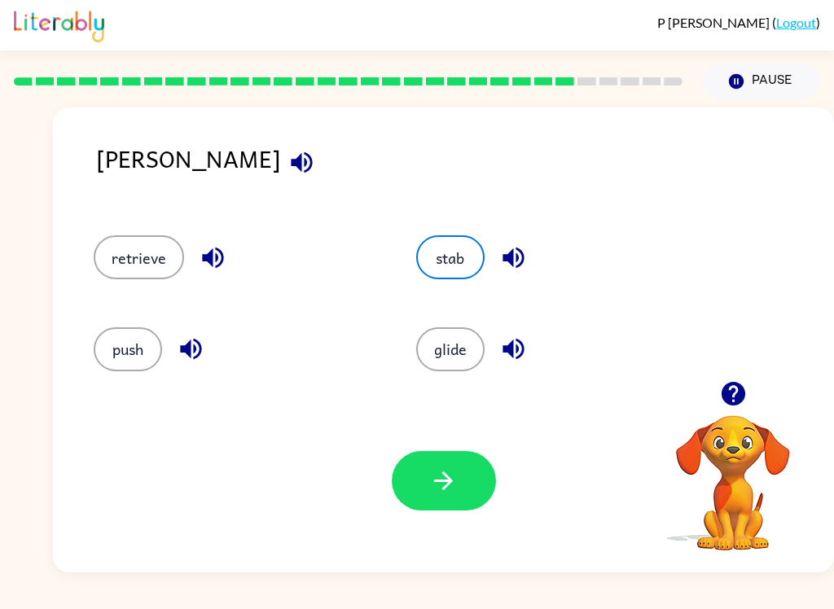
click at [451, 490] on icon "button" at bounding box center [443, 480] width 28 height 28
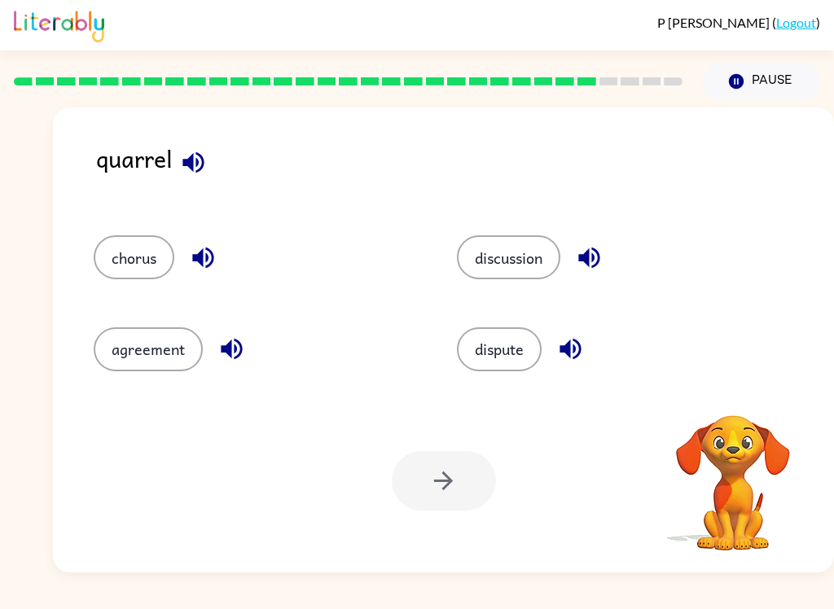
click at [169, 186] on div "quarrel" at bounding box center [465, 171] width 738 height 63
click at [202, 163] on icon "button" at bounding box center [193, 162] width 28 height 28
click at [192, 357] on button "agreement" at bounding box center [148, 349] width 109 height 44
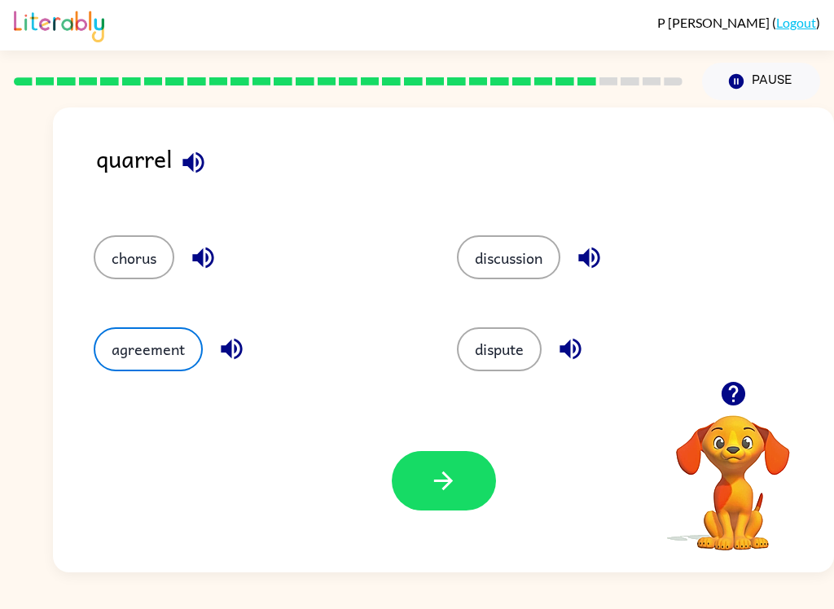
click at [242, 352] on icon "button" at bounding box center [231, 349] width 28 height 28
click at [153, 365] on button "agreement" at bounding box center [148, 349] width 109 height 44
click at [150, 370] on button "agreement" at bounding box center [148, 349] width 109 height 44
click at [216, 293] on div "chorus" at bounding box center [244, 249] width 363 height 91
click at [198, 259] on icon "button" at bounding box center [202, 257] width 21 height 21
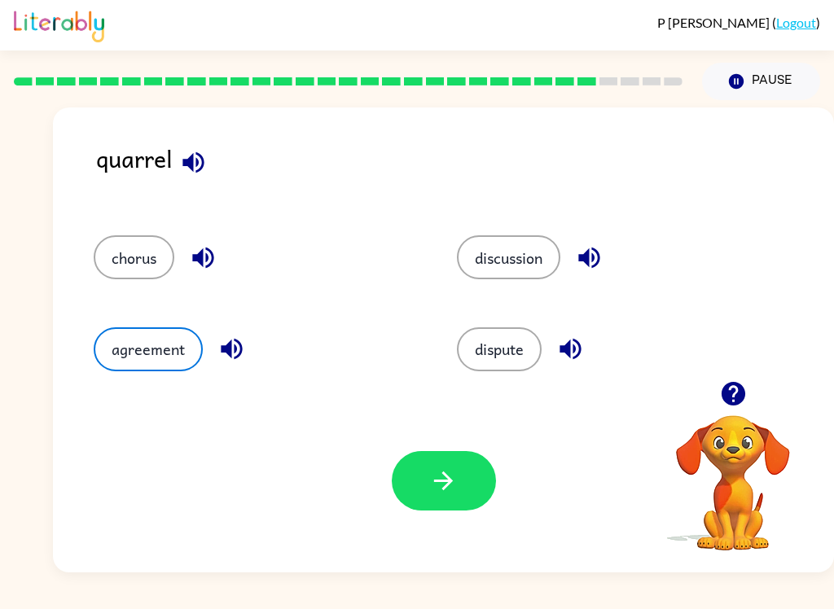
click at [591, 256] on icon "button" at bounding box center [588, 257] width 21 height 21
click at [577, 349] on icon "button" at bounding box center [569, 349] width 21 height 21
click at [219, 262] on button "button" at bounding box center [203, 258] width 42 height 42
click at [517, 255] on button "discussion" at bounding box center [508, 257] width 103 height 44
click at [452, 493] on icon "button" at bounding box center [443, 480] width 28 height 28
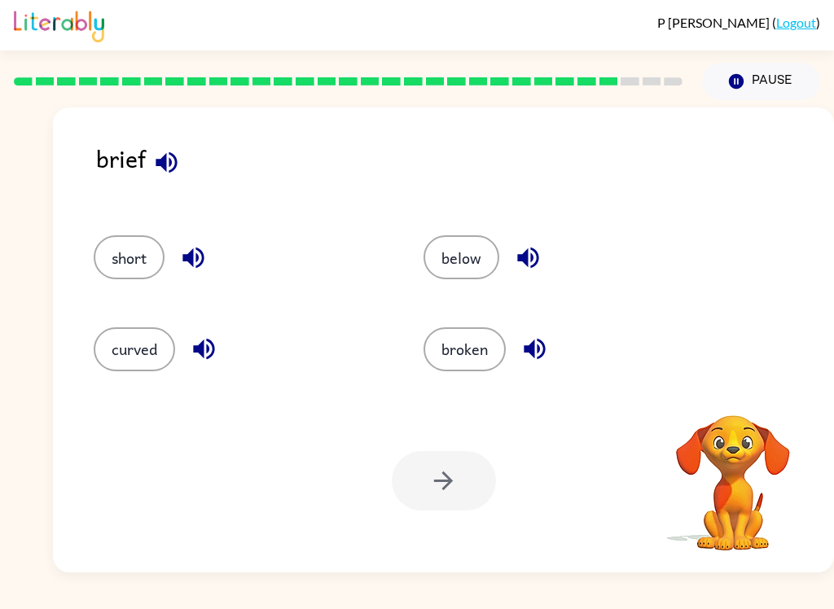
click at [160, 179] on button "button" at bounding box center [167, 163] width 42 height 42
click at [130, 262] on button "short" at bounding box center [129, 257] width 71 height 44
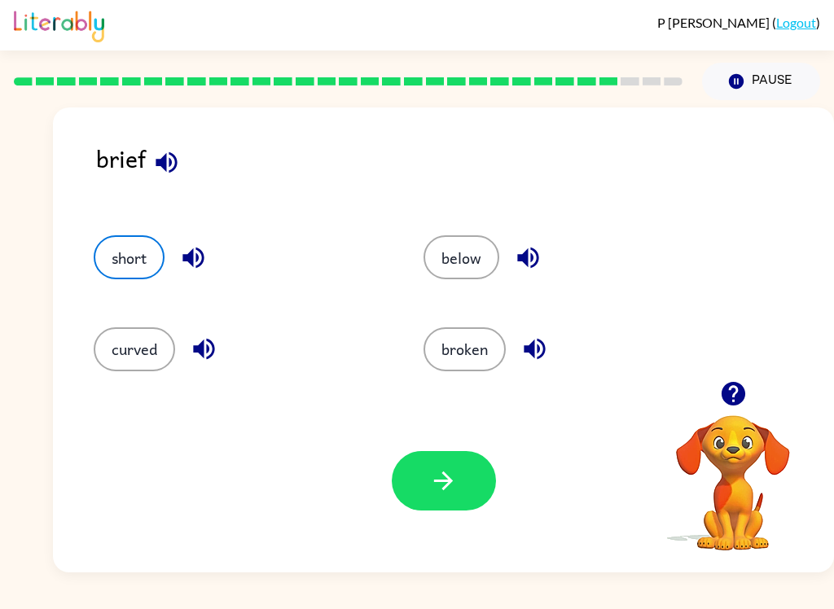
click at [439, 484] on icon "button" at bounding box center [443, 480] width 28 height 28
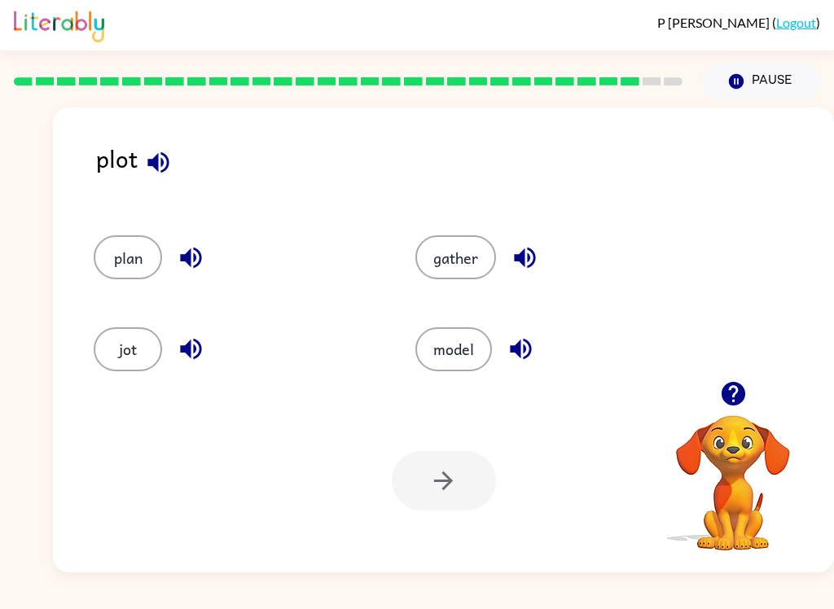
click at [732, 401] on icon "button" at bounding box center [733, 393] width 28 height 28
click at [140, 261] on button "plan" at bounding box center [128, 257] width 68 height 44
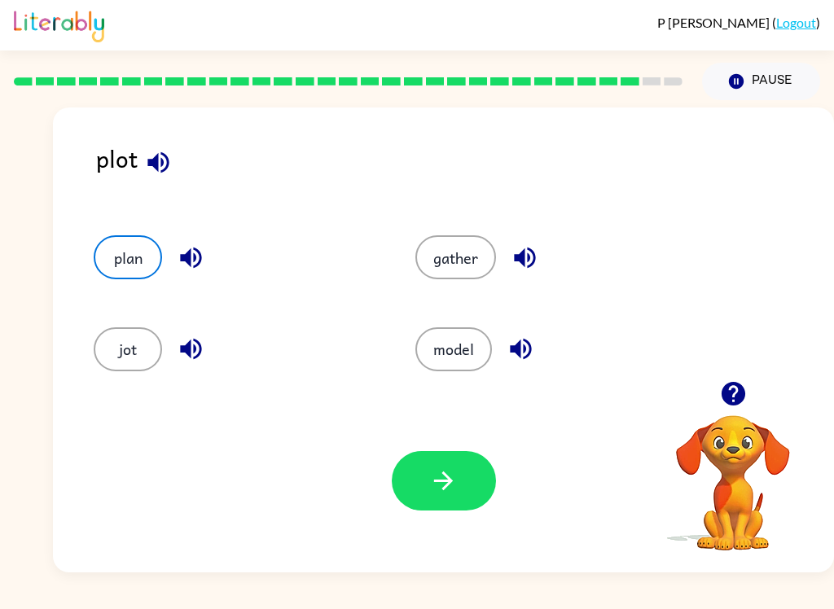
click at [460, 496] on button "button" at bounding box center [444, 480] width 104 height 59
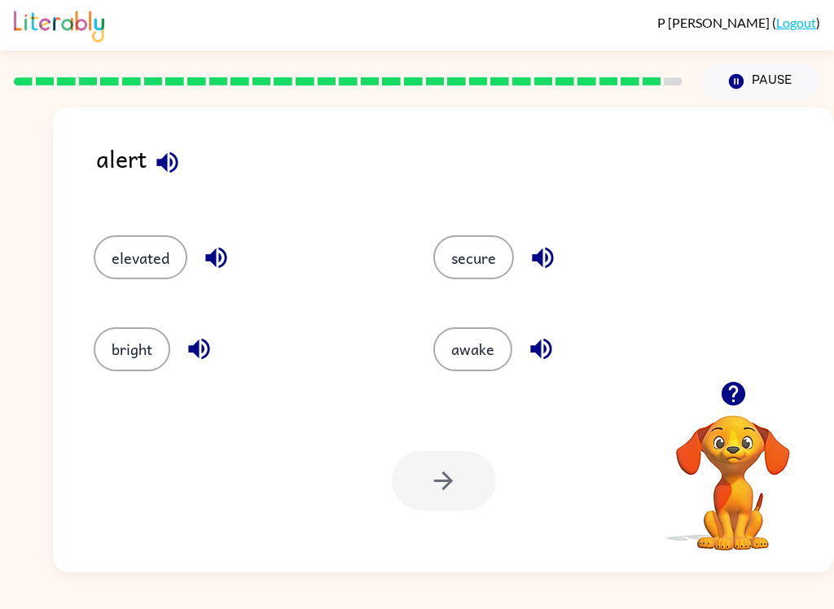
click at [484, 349] on button "awake" at bounding box center [472, 349] width 79 height 44
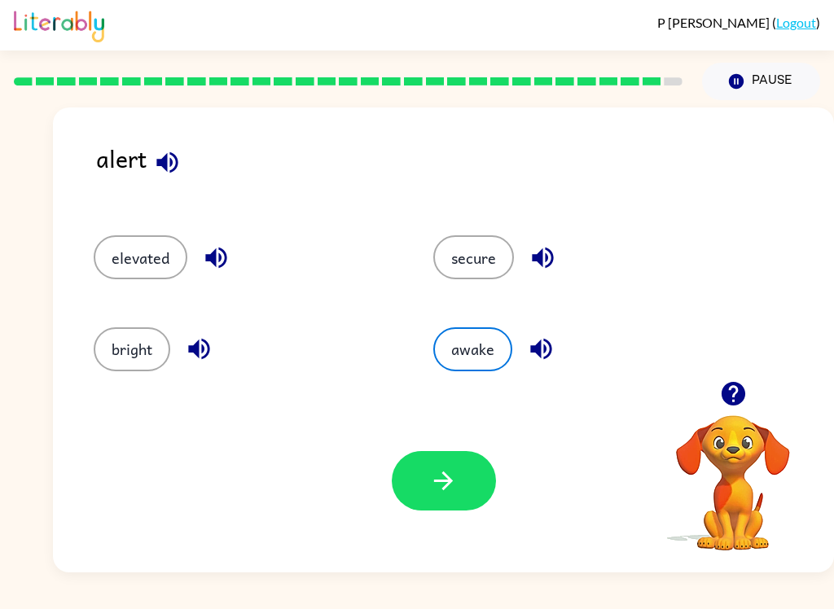
click at [450, 494] on icon "button" at bounding box center [443, 480] width 28 height 28
